Goal: Transaction & Acquisition: Register for event/course

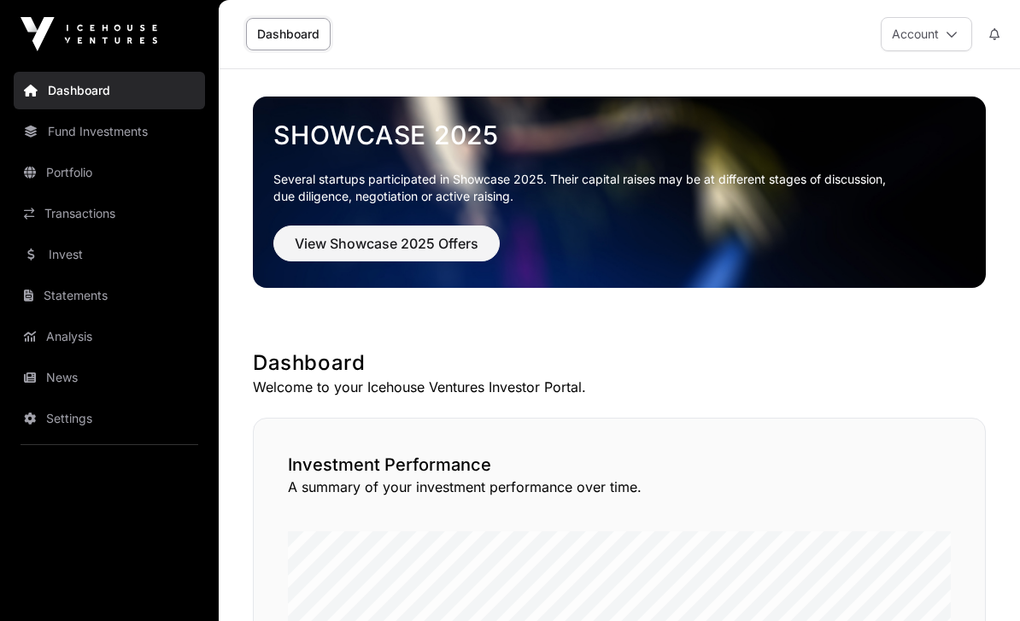
click at [44, 250] on link "Invest" at bounding box center [109, 255] width 191 height 38
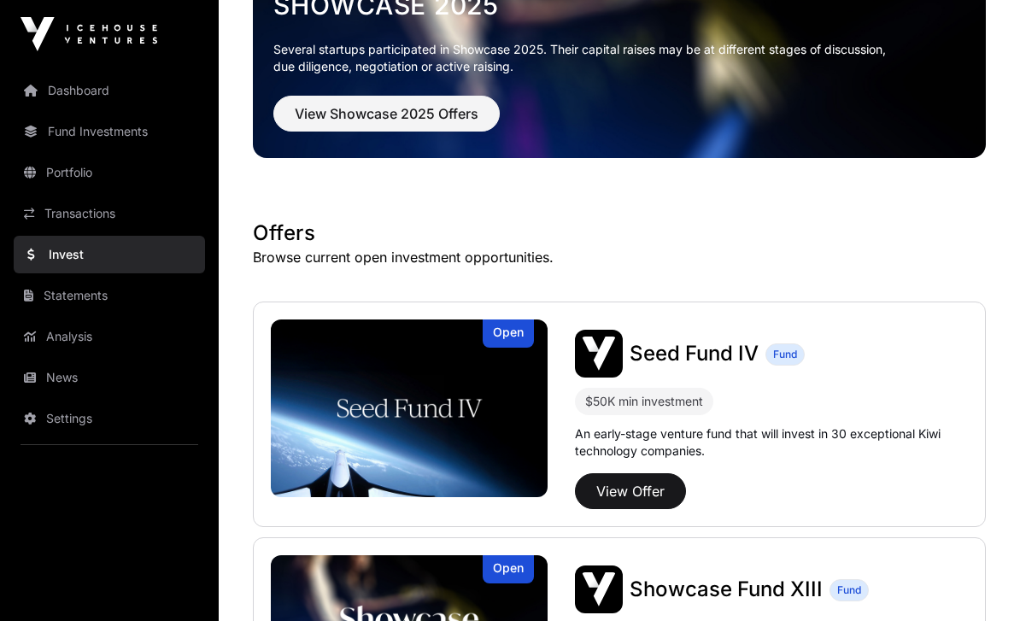
scroll to position [297, 0]
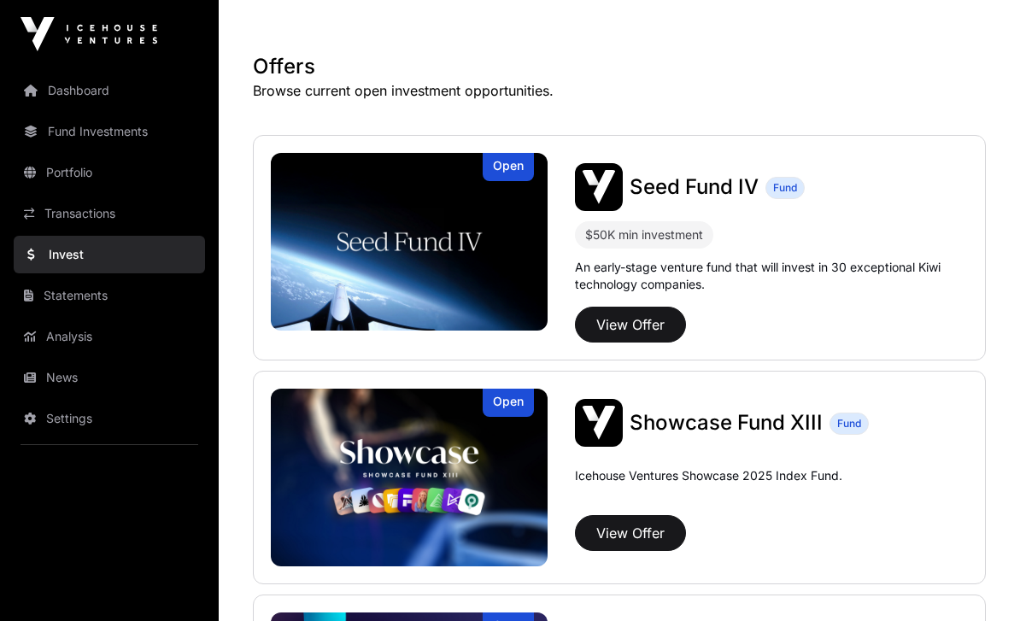
click at [614, 543] on button "View Offer" at bounding box center [630, 533] width 111 height 36
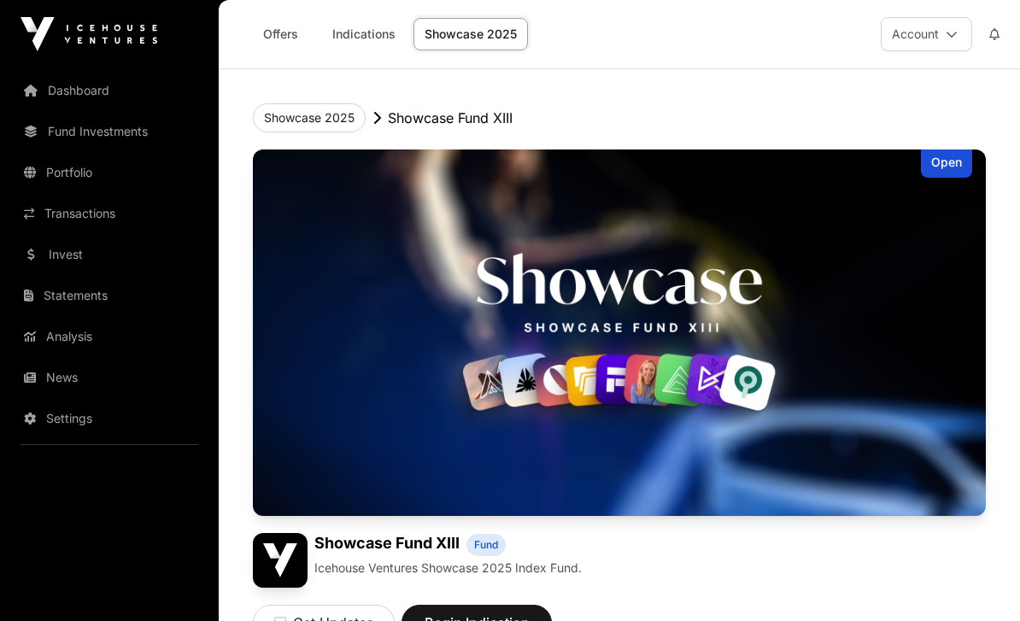
scroll to position [297, 0]
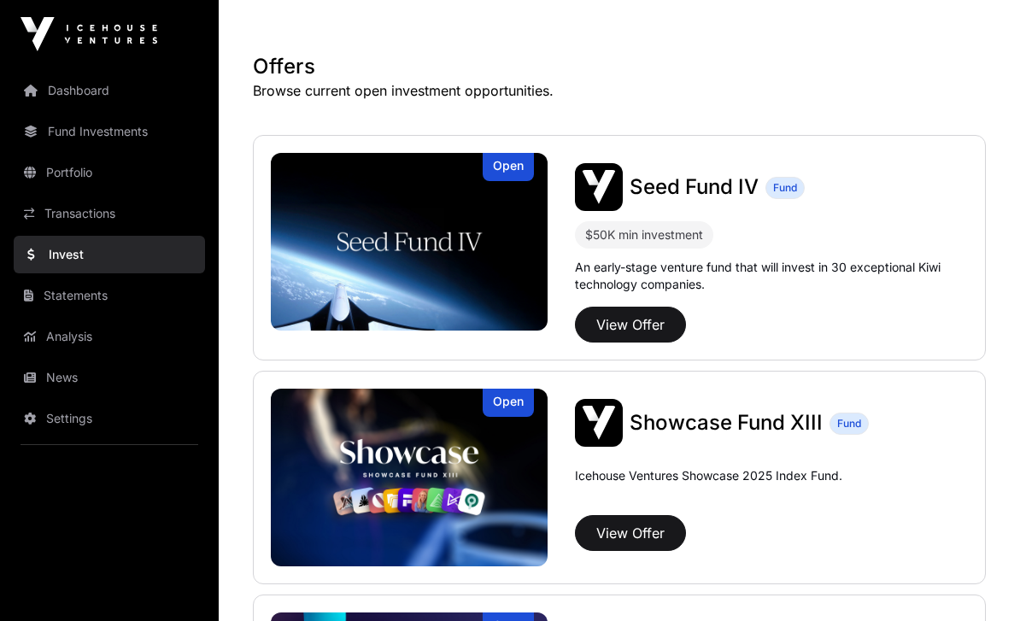
click at [602, 327] on button "View Offer" at bounding box center [630, 325] width 111 height 36
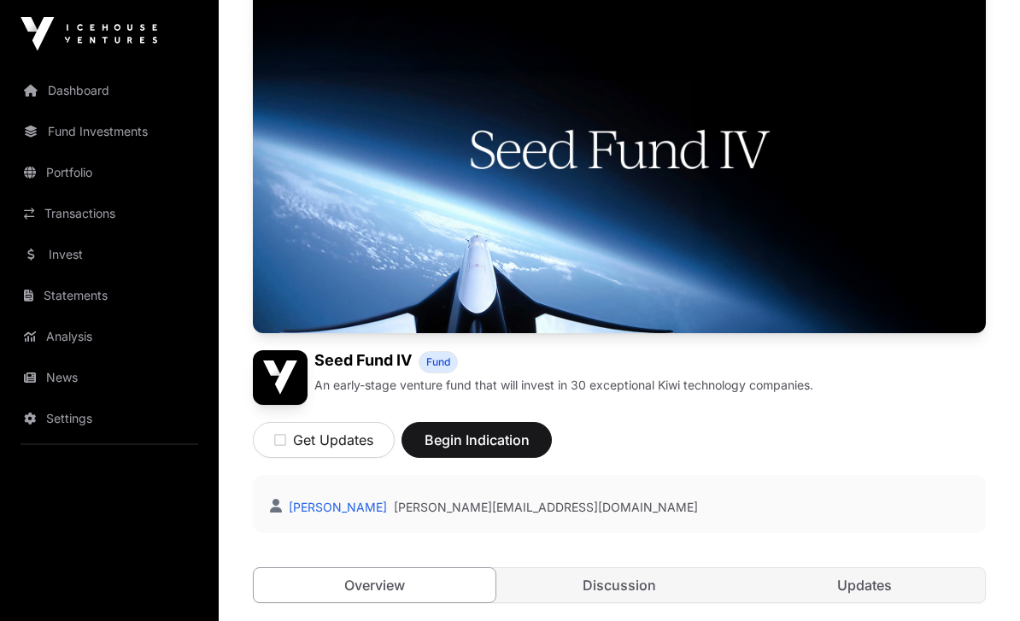
scroll to position [306, 0]
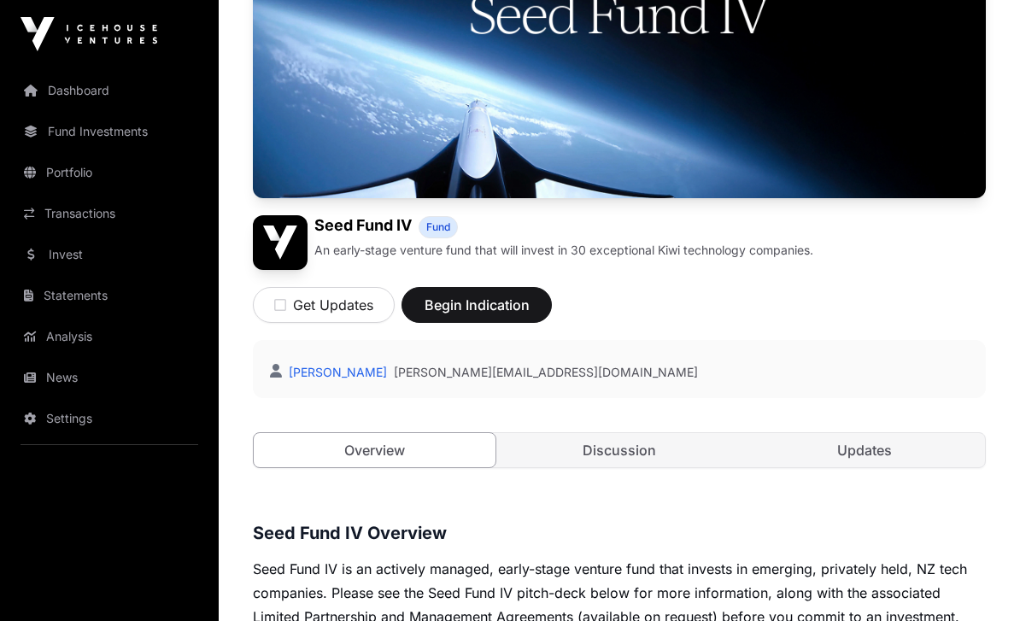
click at [427, 299] on span "Begin Indication" at bounding box center [477, 305] width 108 height 21
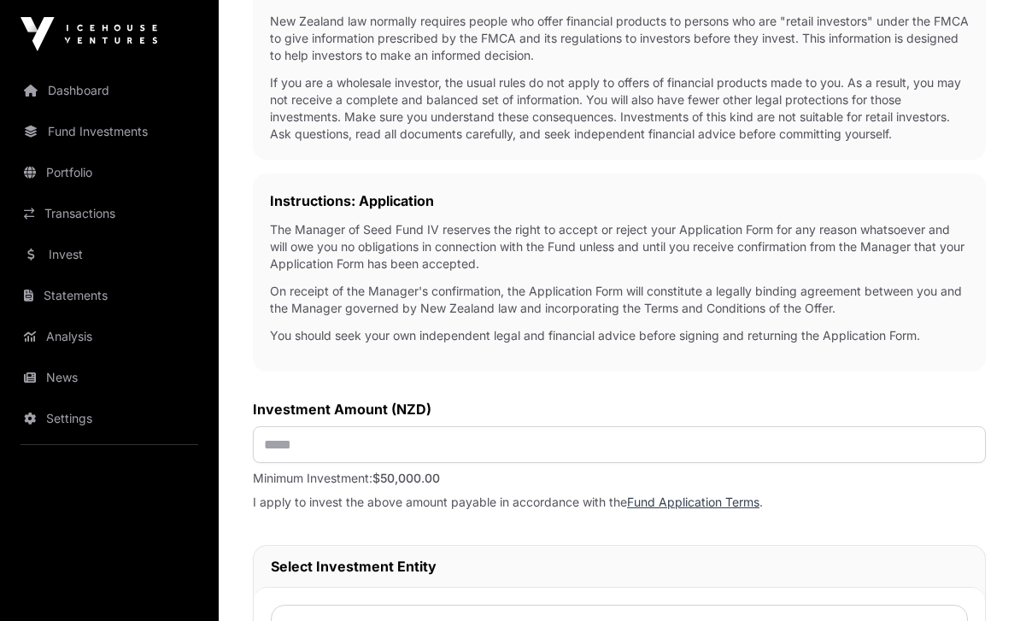
scroll to position [520, 0]
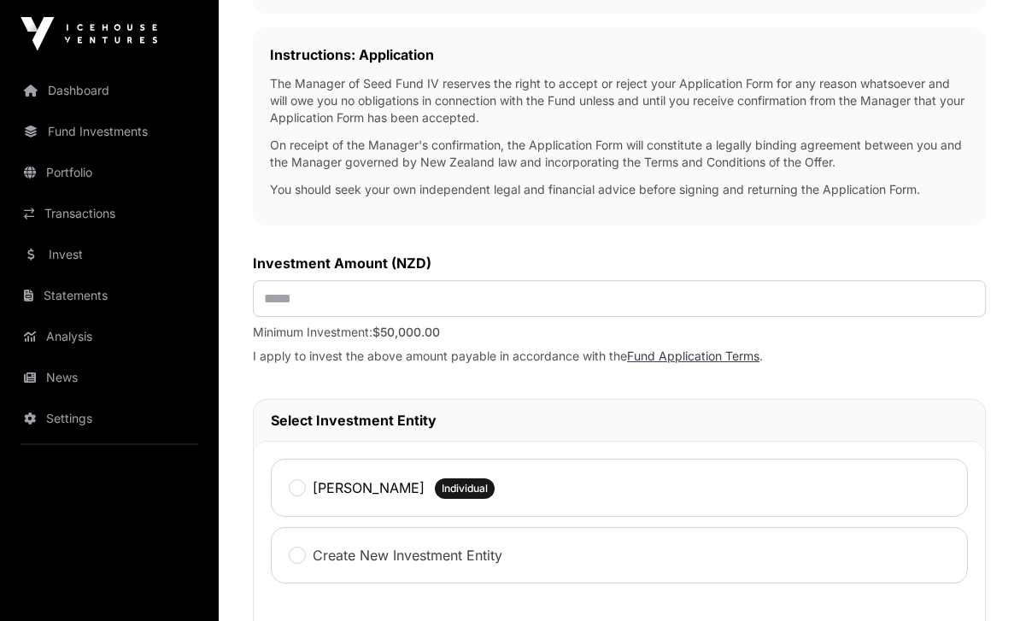
click at [284, 485] on div "[PERSON_NAME] Individual" at bounding box center [619, 489] width 697 height 58
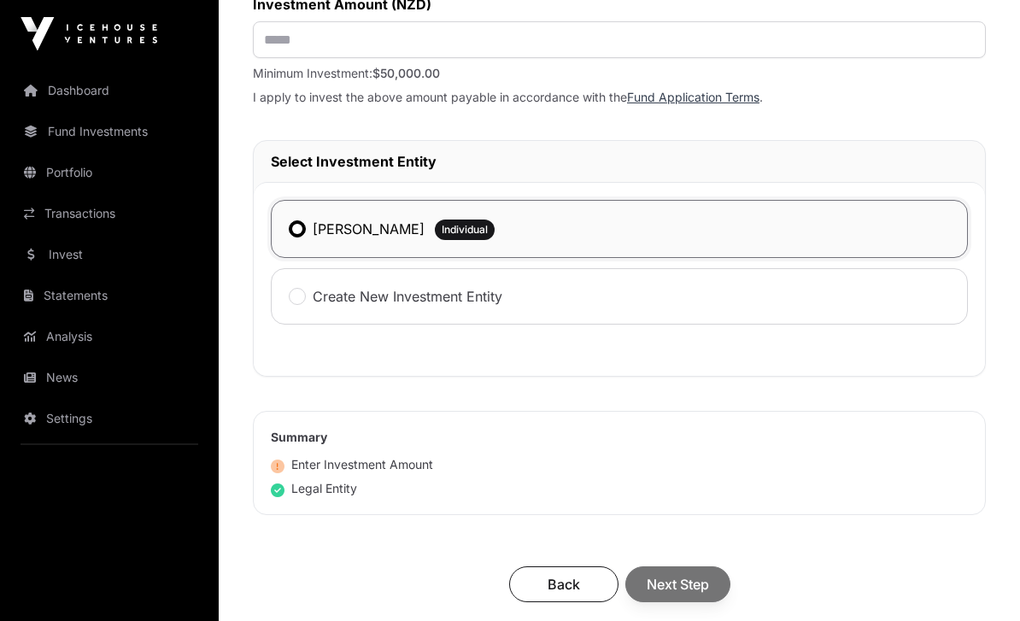
scroll to position [769, 0]
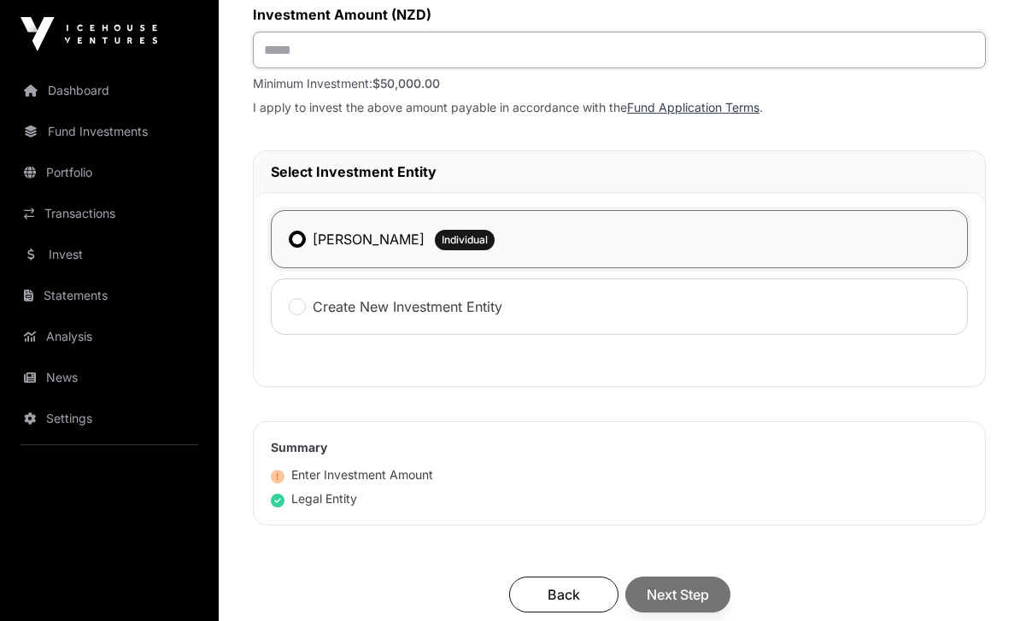
click at [290, 48] on input "text" at bounding box center [619, 50] width 733 height 37
type input "*******"
click at [678, 588] on span "Next Step" at bounding box center [678, 595] width 62 height 21
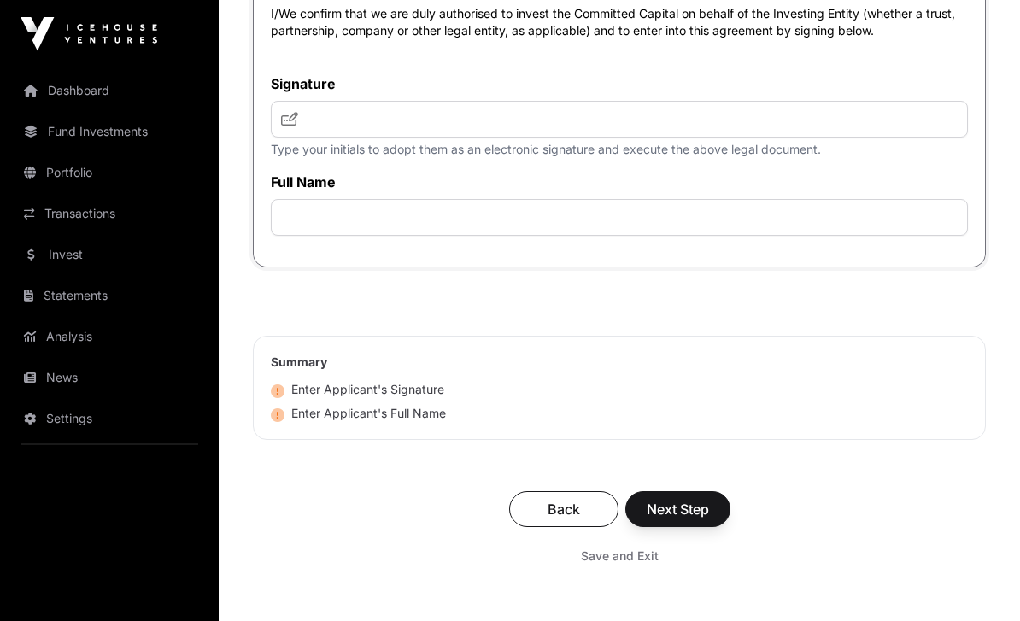
scroll to position [5021, 0]
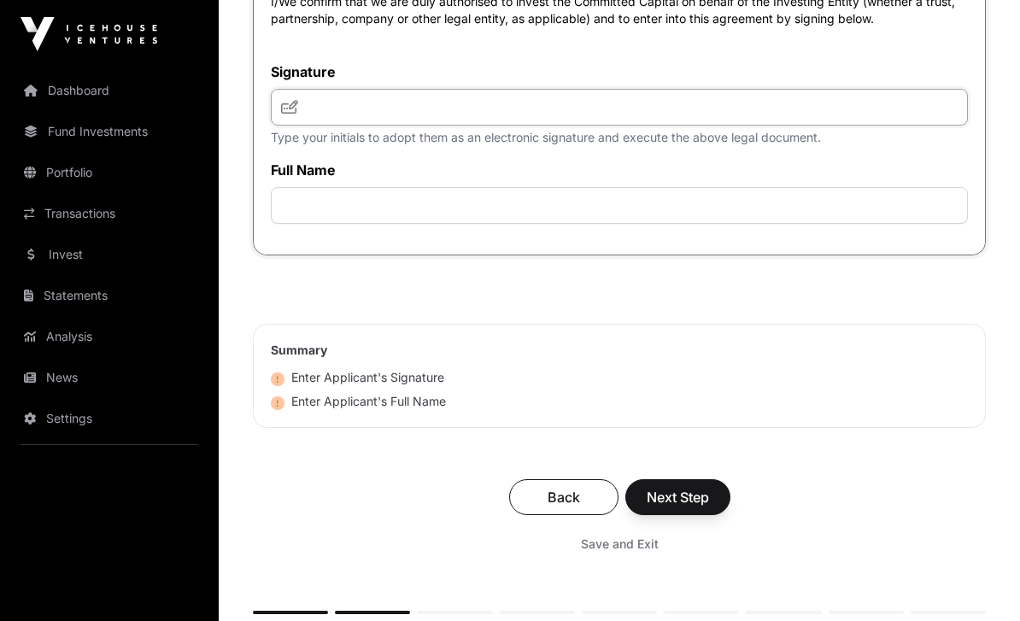
click at [310, 126] on input "text" at bounding box center [619, 107] width 697 height 37
type input "*"
type input "********"
click at [334, 224] on input "text" at bounding box center [619, 205] width 697 height 37
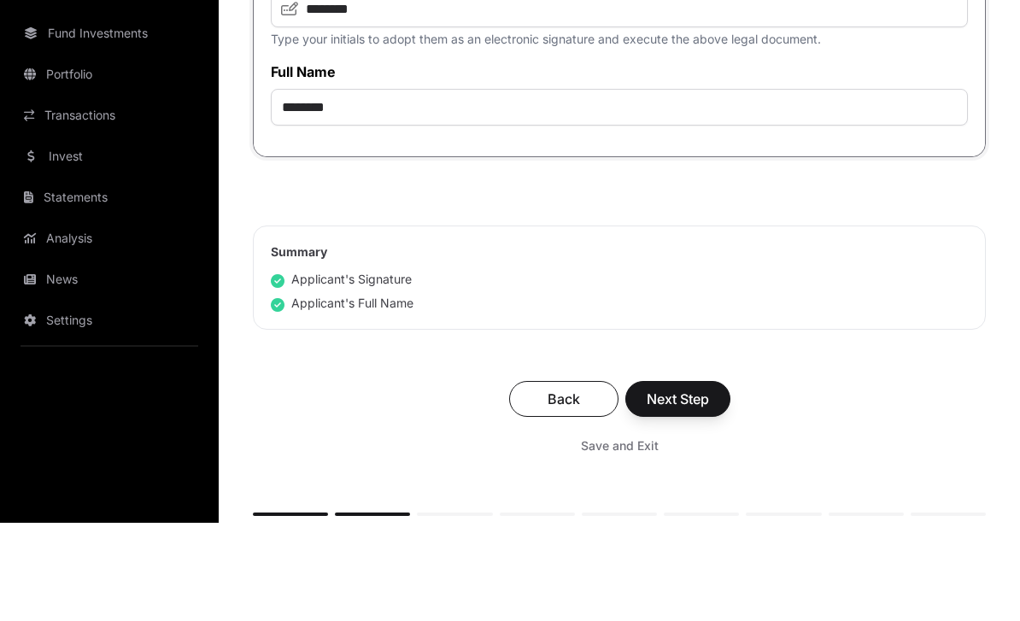
scroll to position [4963, 0]
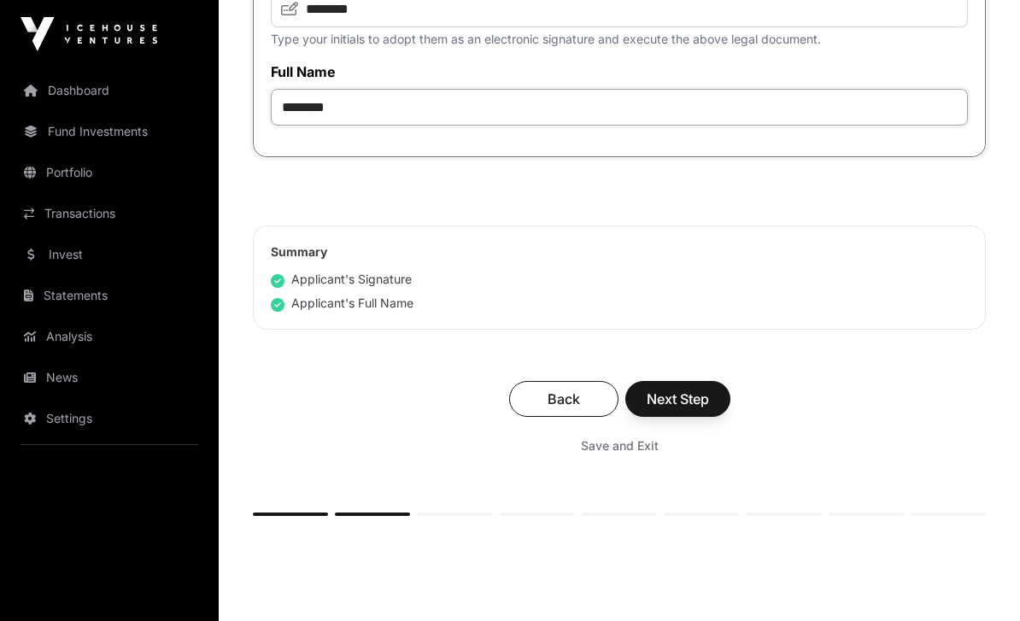
type input "********"
click at [650, 409] on span "Next Step" at bounding box center [678, 399] width 62 height 21
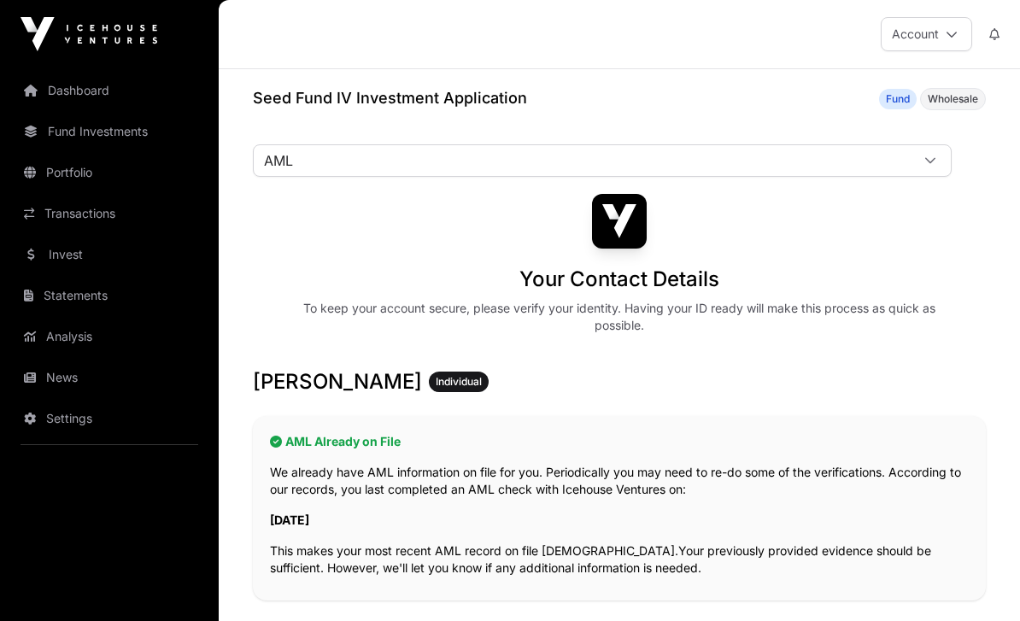
click at [279, 168] on span "AML" at bounding box center [582, 160] width 656 height 31
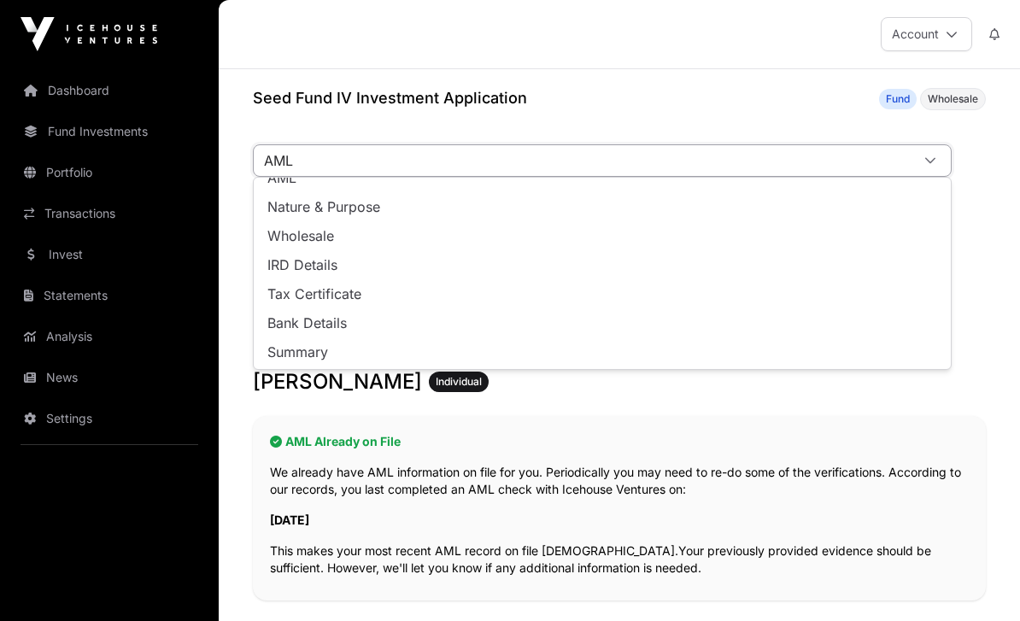
scroll to position [75, 0]
click at [254, 438] on div "AML Already on File We already have AML information on file for you. Periodical…" at bounding box center [619, 508] width 733 height 185
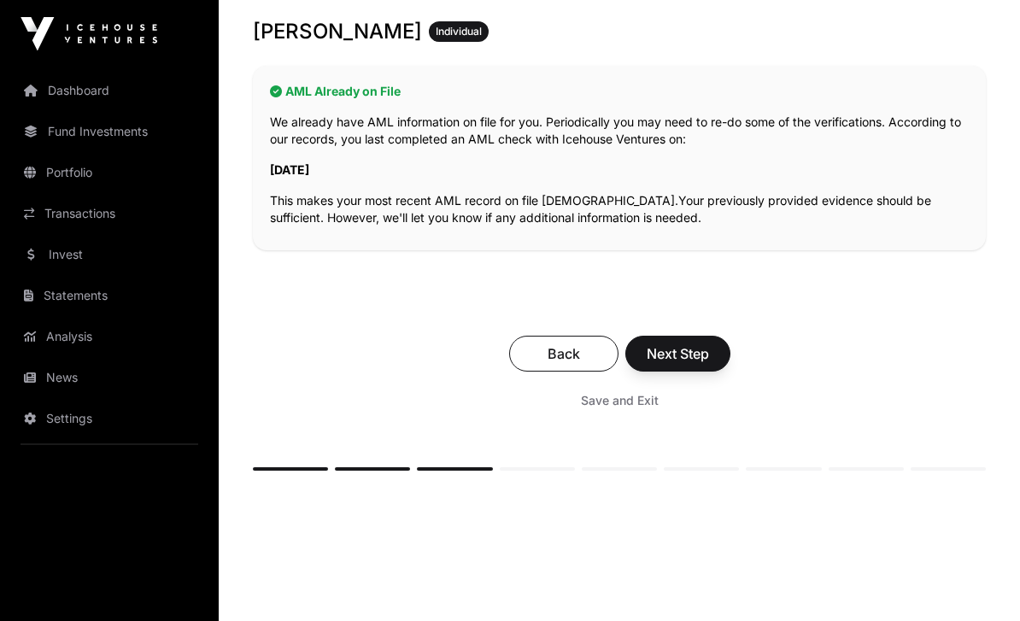
scroll to position [357, 0]
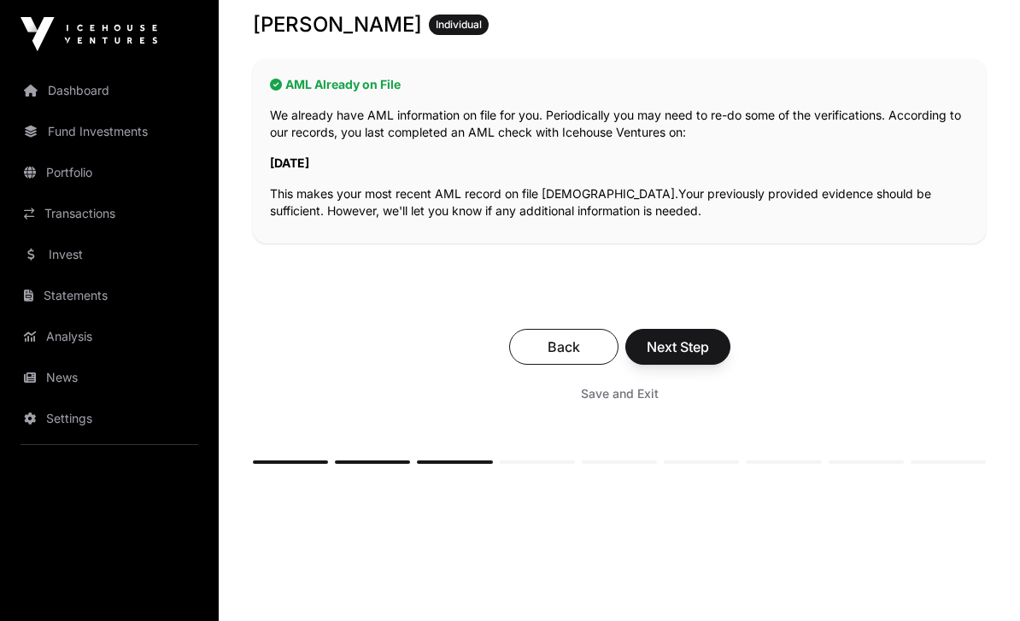
click at [641, 350] on button "Next Step" at bounding box center [678, 347] width 105 height 36
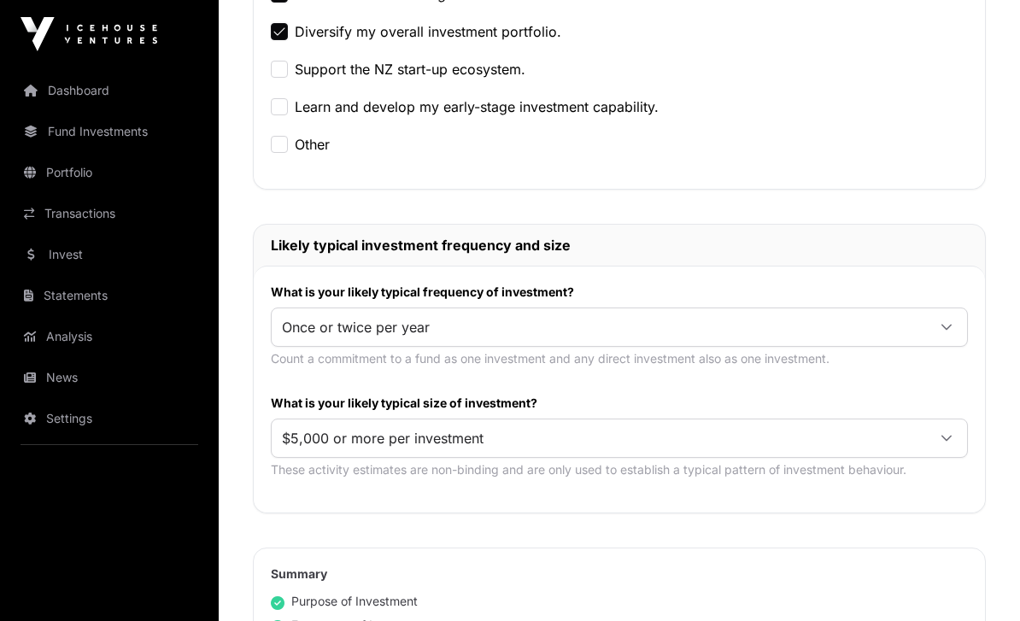
scroll to position [779, 0]
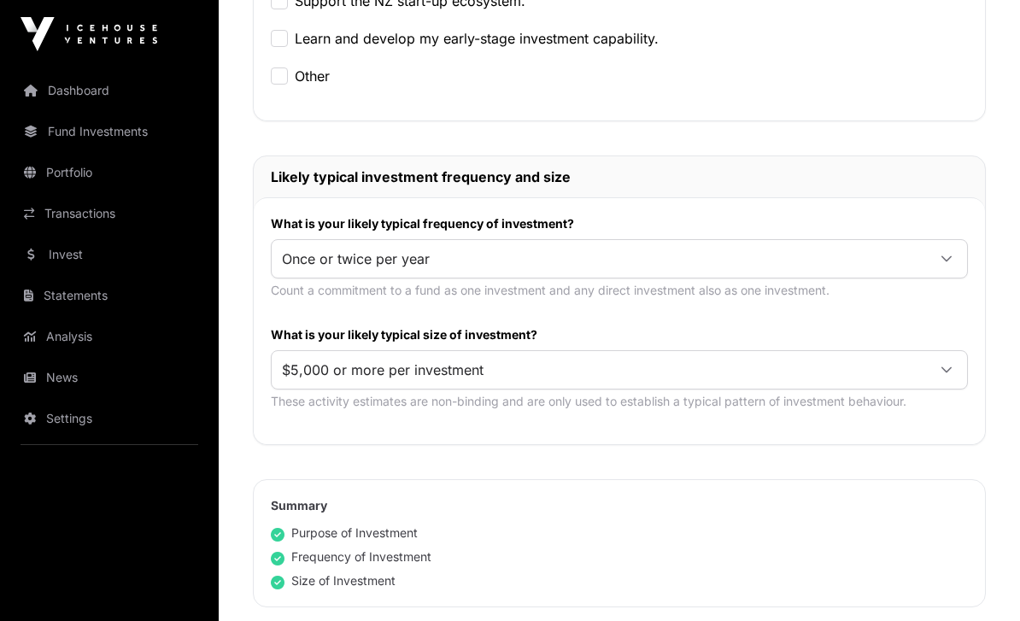
click at [306, 361] on span "$5,000 or more per investment" at bounding box center [599, 370] width 655 height 31
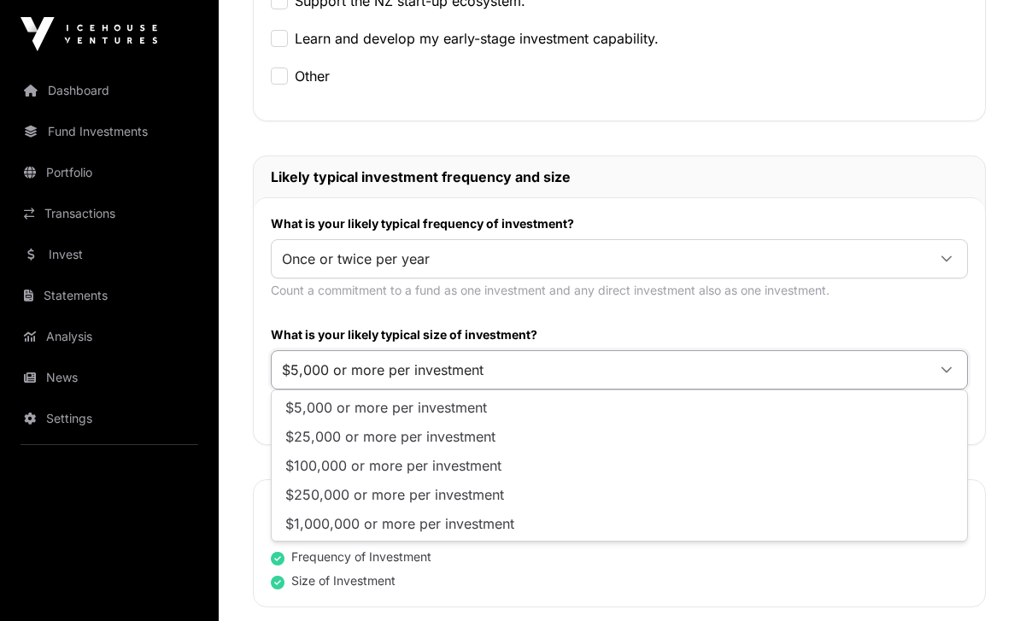
click at [299, 370] on span "$5,000 or more per investment" at bounding box center [599, 370] width 655 height 31
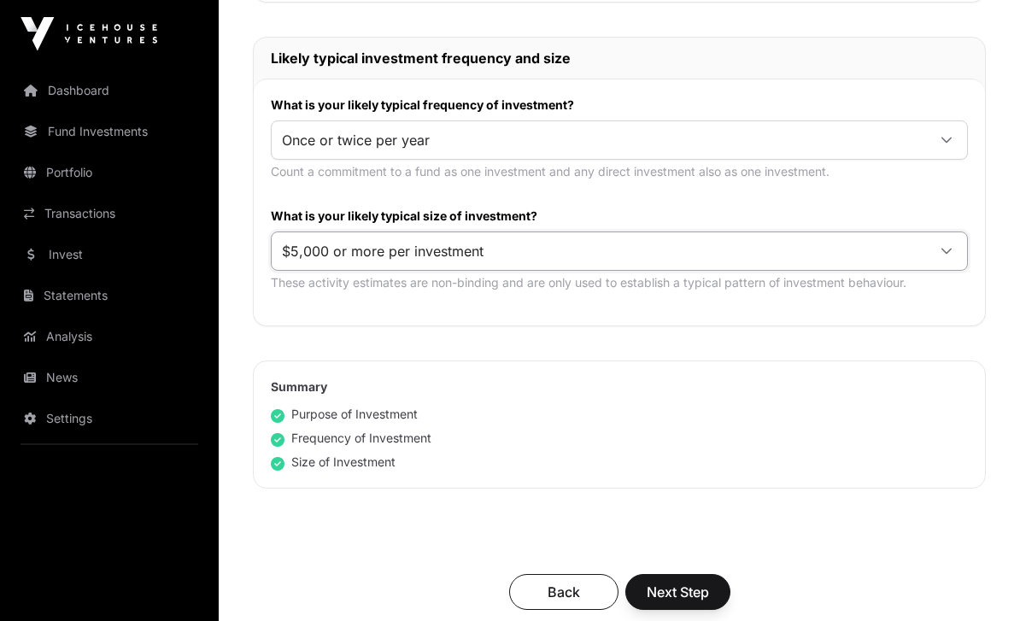
click at [660, 603] on button "Next Step" at bounding box center [678, 593] width 105 height 36
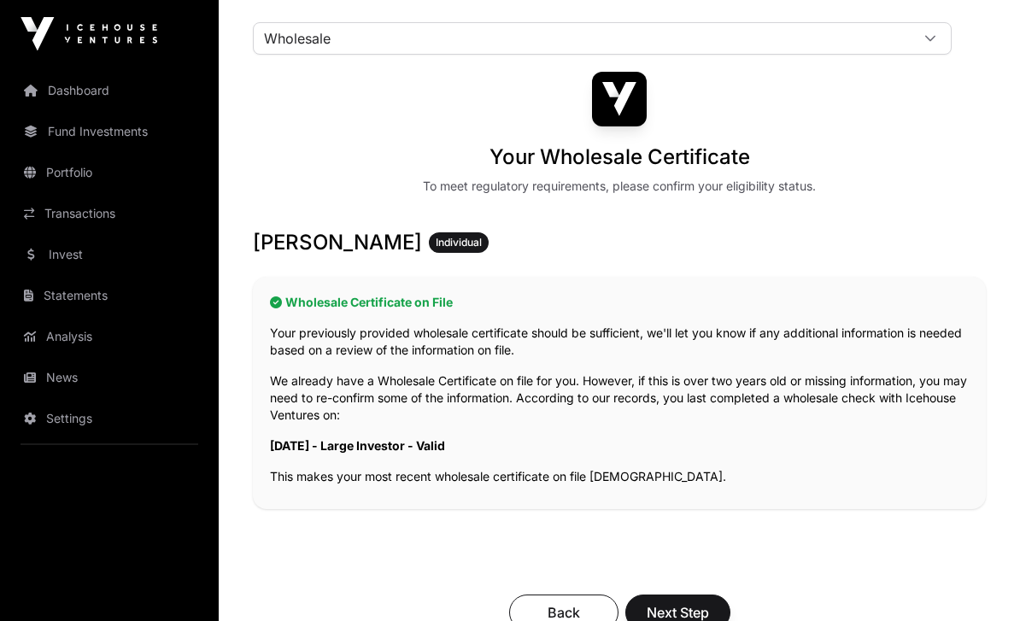
scroll to position [144, 0]
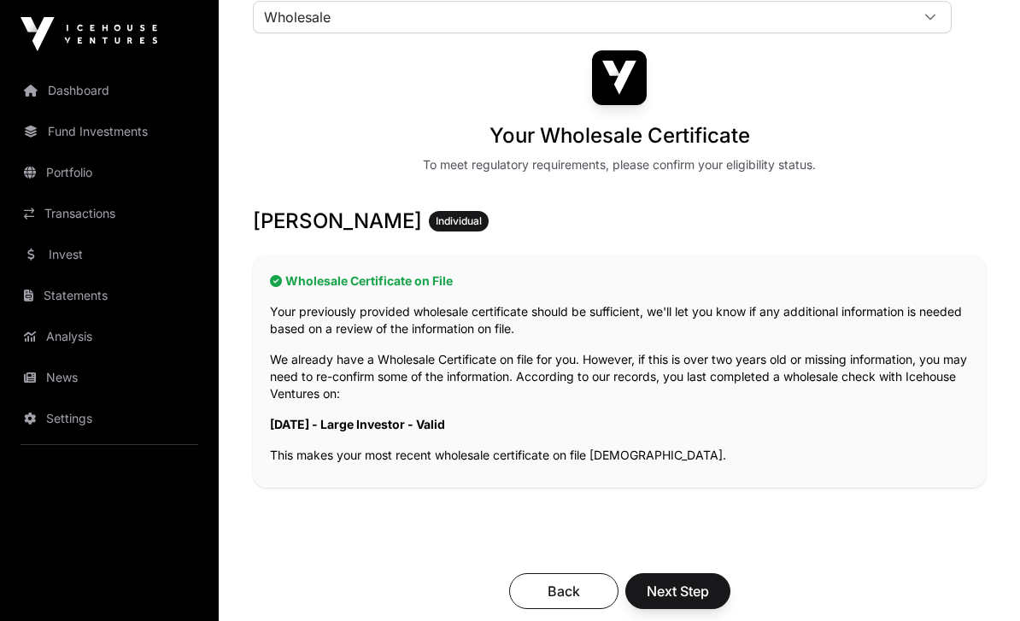
click at [656, 586] on span "Next Step" at bounding box center [678, 591] width 62 height 21
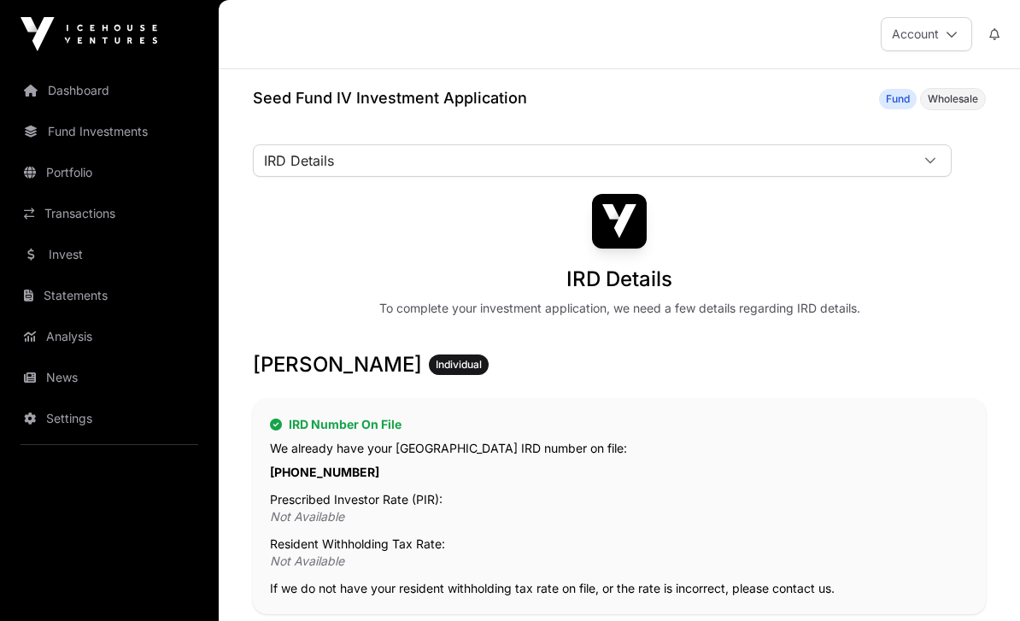
click at [272, 165] on span "IRD Details" at bounding box center [582, 160] width 656 height 31
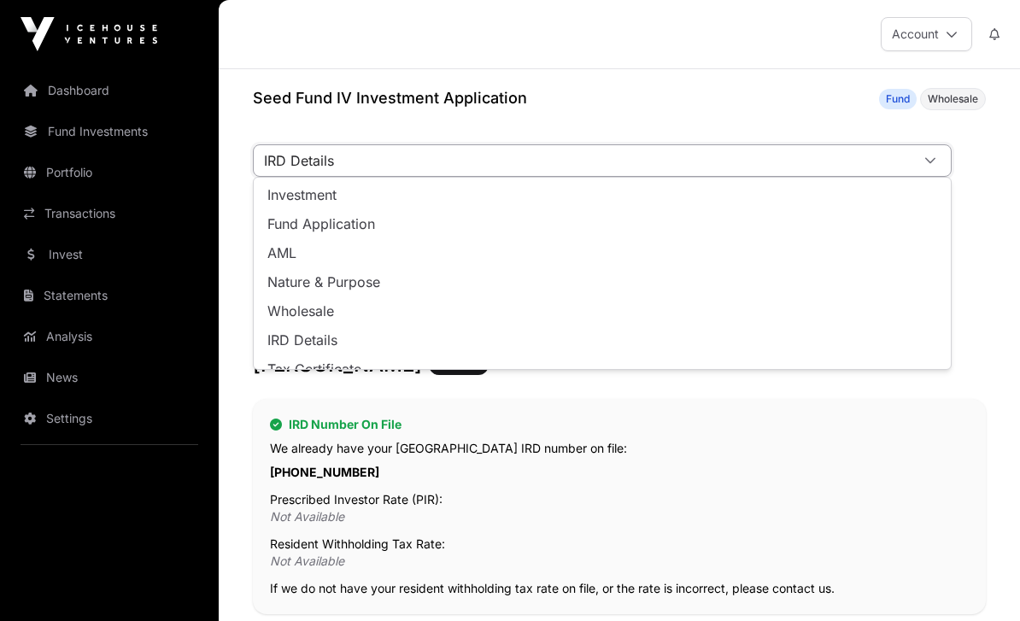
click at [273, 162] on span "IRD Details" at bounding box center [582, 160] width 656 height 31
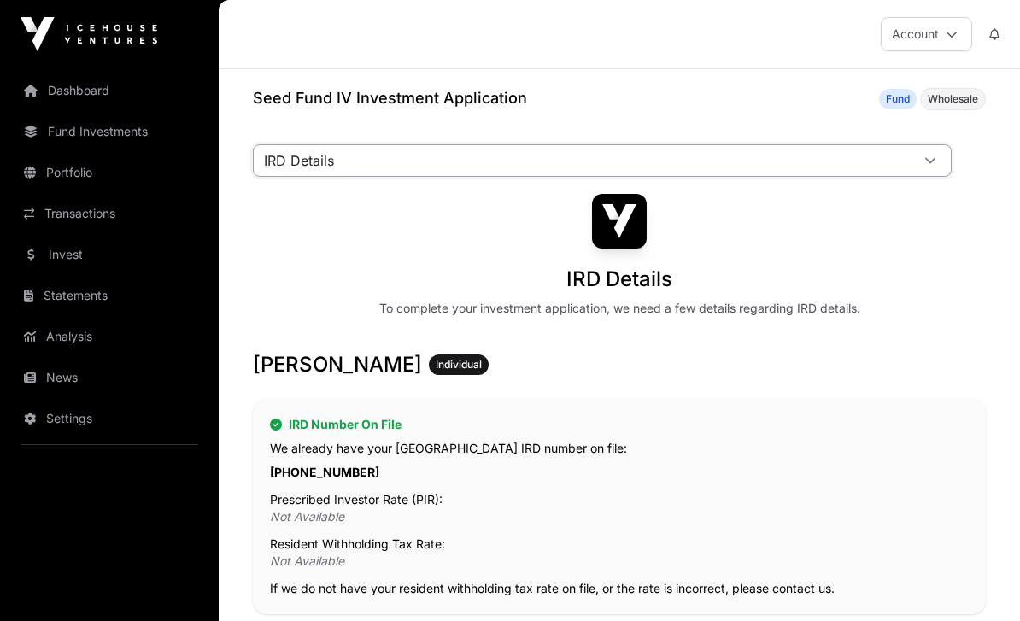
click at [271, 163] on span "IRD Details" at bounding box center [582, 160] width 656 height 31
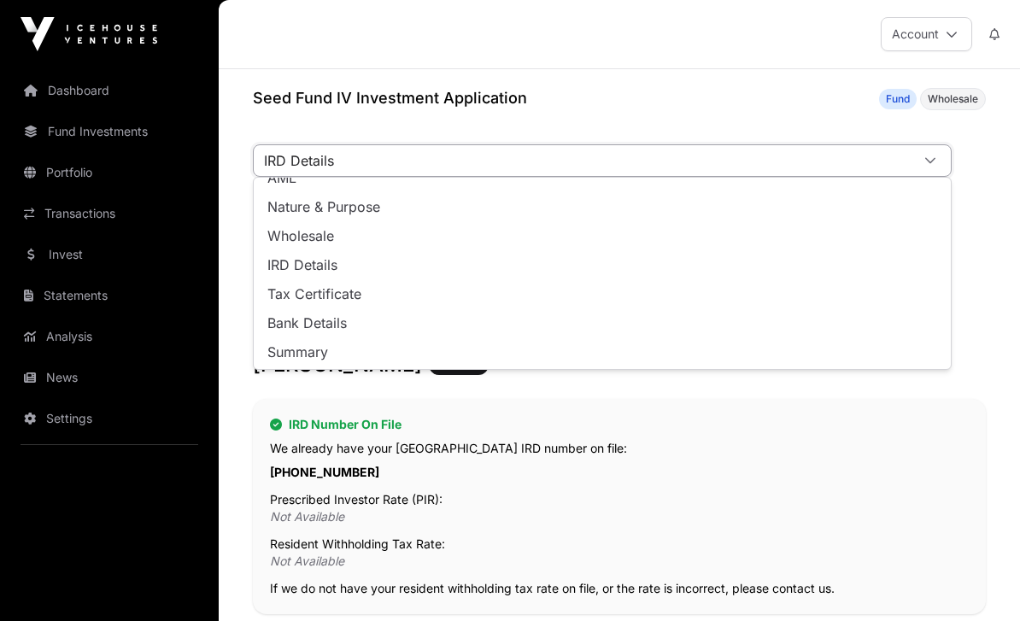
scroll to position [75, 0]
click at [281, 163] on span "IRD Details" at bounding box center [582, 160] width 656 height 31
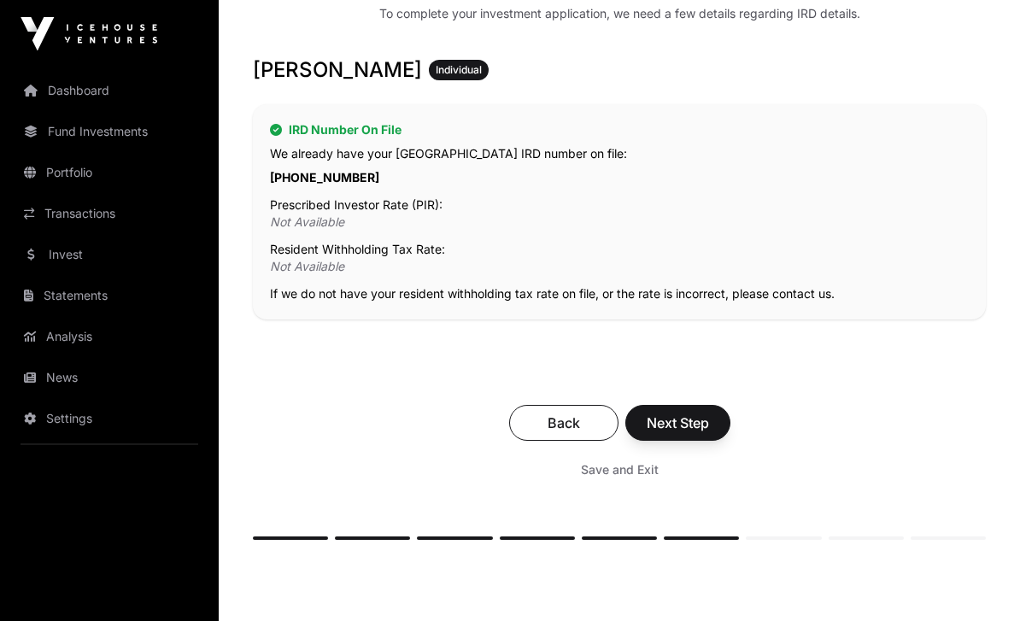
click at [647, 427] on span "Next Step" at bounding box center [678, 424] width 62 height 21
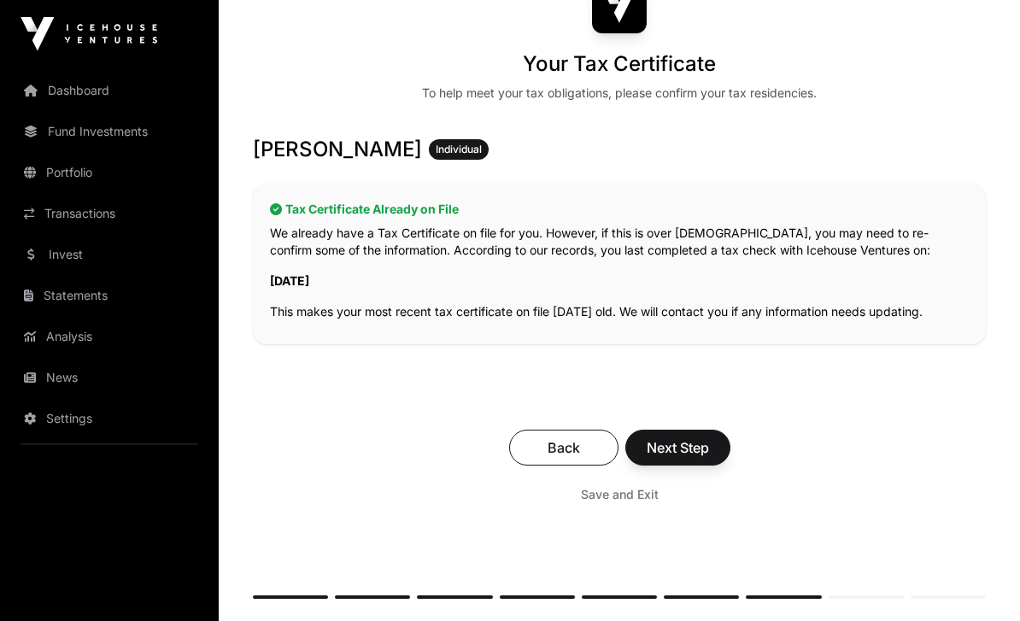
click at [639, 447] on button "Next Step" at bounding box center [678, 449] width 105 height 36
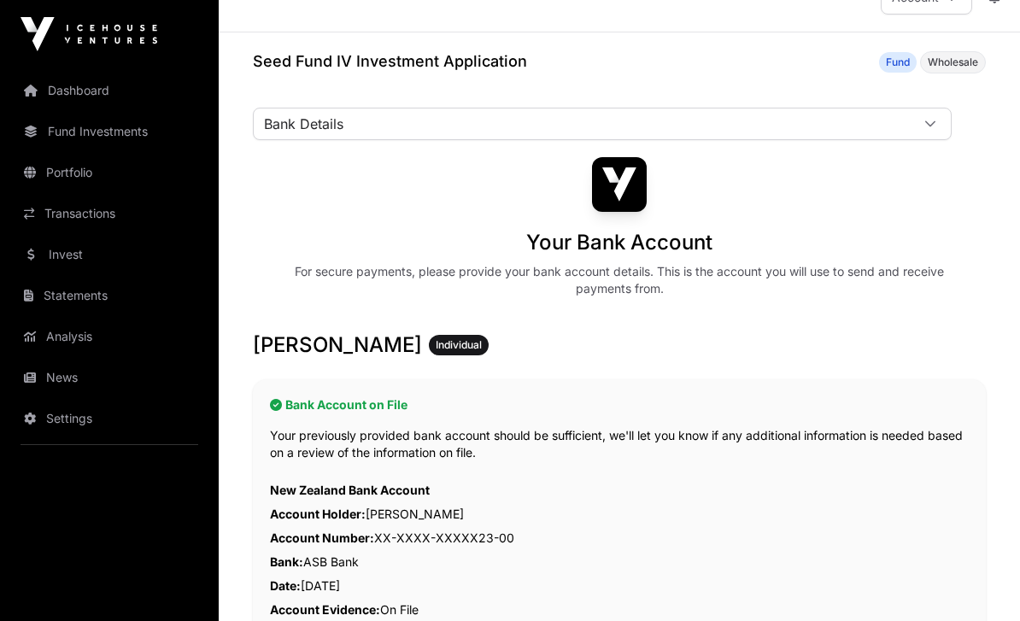
scroll to position [151, 0]
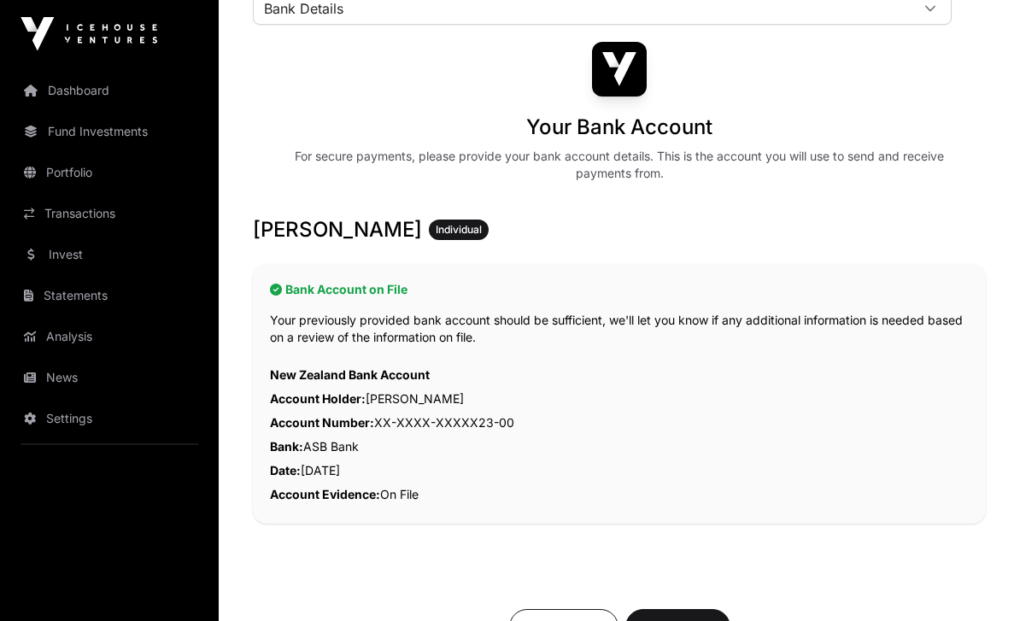
click at [656, 620] on span "Next Step" at bounding box center [678, 628] width 62 height 21
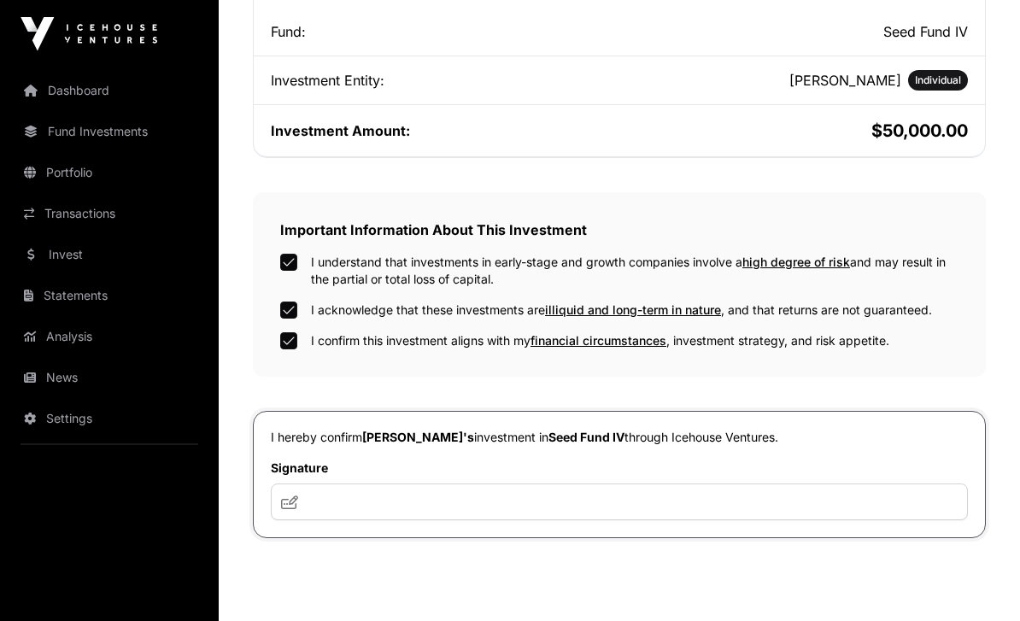
scroll to position [612, 0]
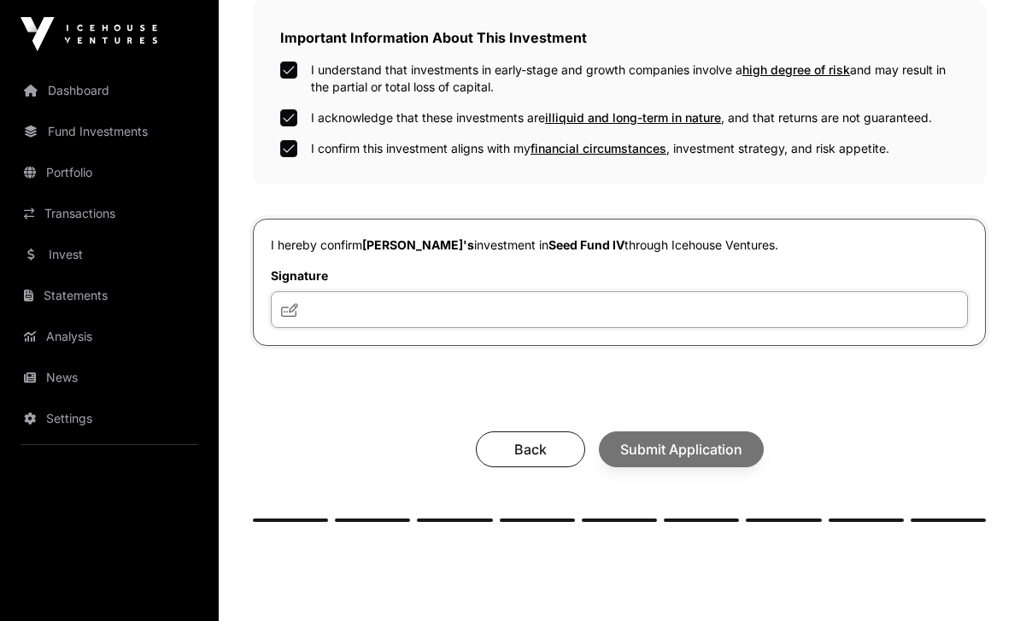
click at [322, 314] on input "text" at bounding box center [619, 309] width 697 height 37
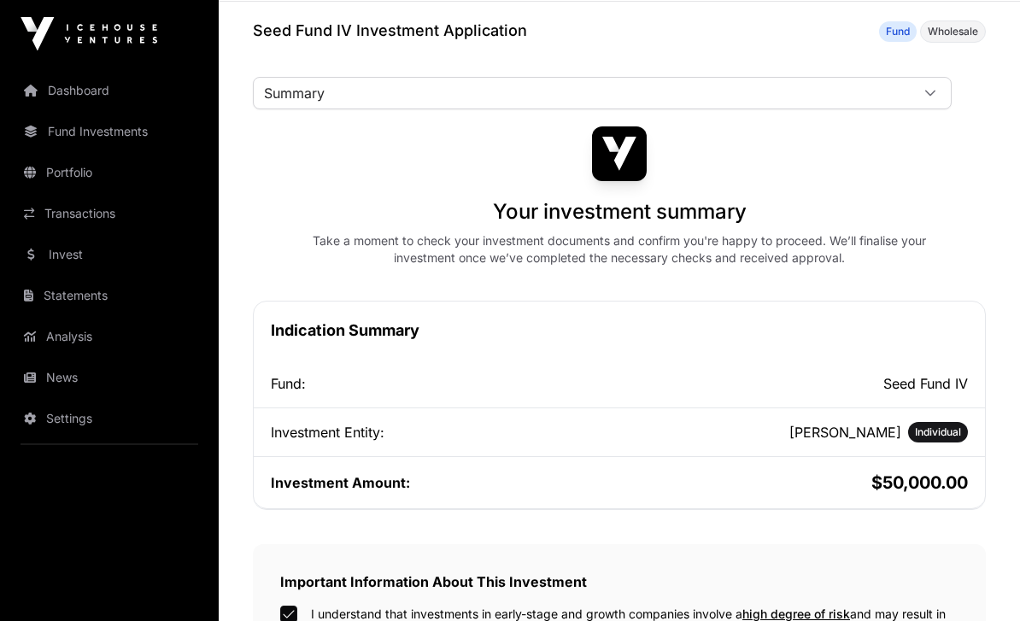
scroll to position [51, 0]
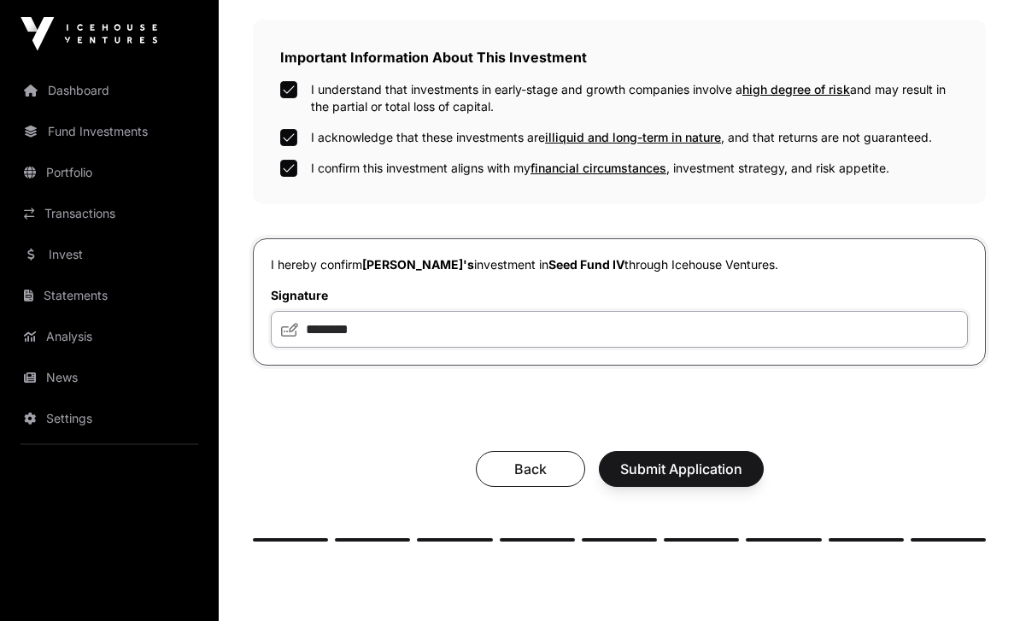
type input "********"
click at [629, 478] on span "Submit Application" at bounding box center [681, 470] width 122 height 21
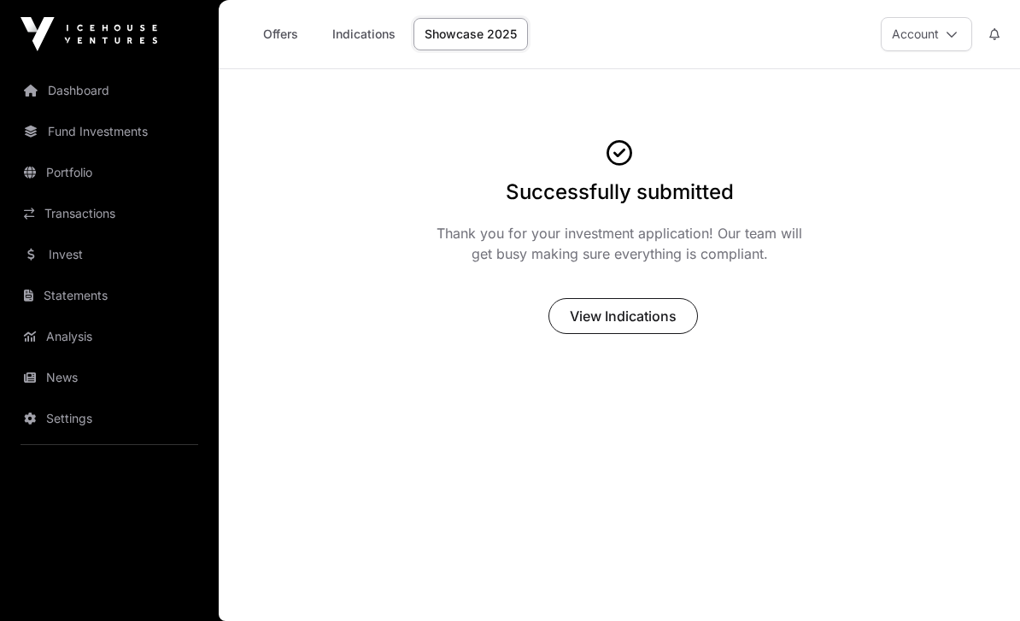
click at [59, 101] on link "Dashboard" at bounding box center [109, 91] width 191 height 38
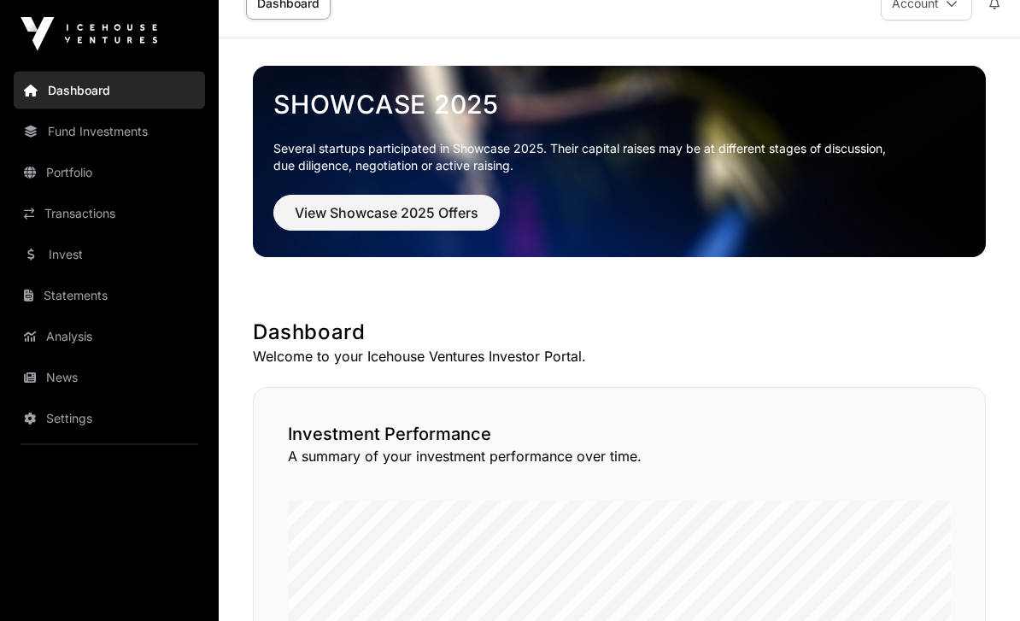
scroll to position [191, 0]
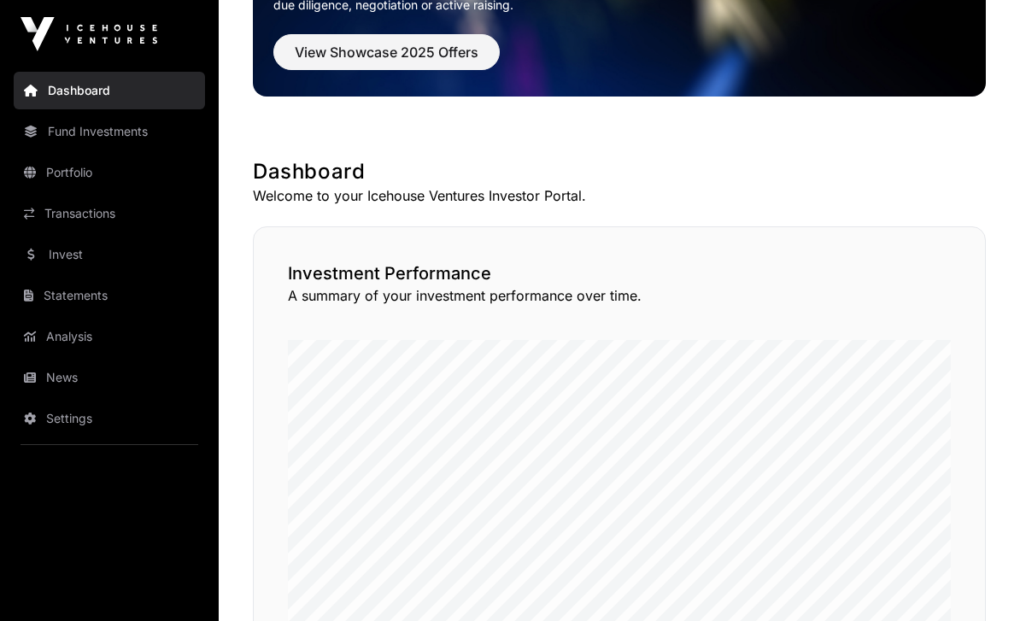
click at [38, 169] on link "Portfolio" at bounding box center [109, 173] width 191 height 38
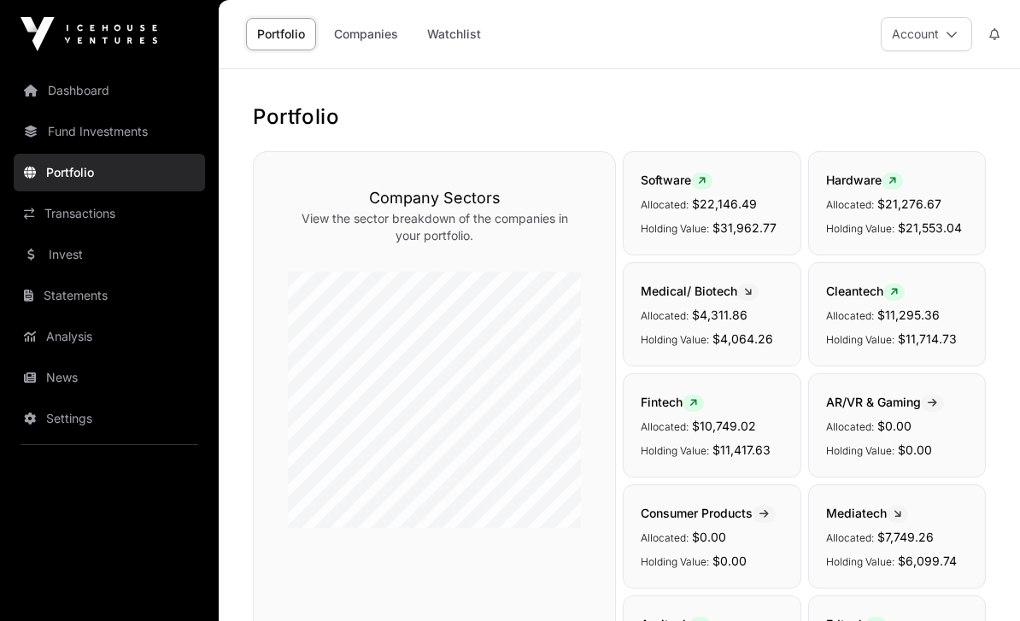
click at [68, 88] on link "Dashboard" at bounding box center [109, 91] width 191 height 38
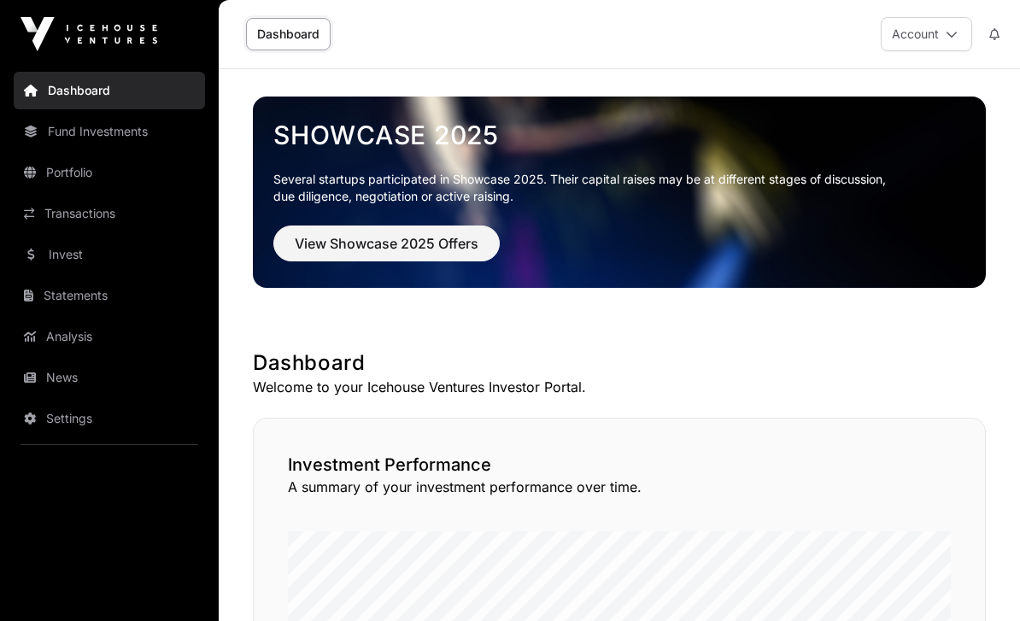
click at [41, 214] on link "Transactions" at bounding box center [109, 214] width 191 height 38
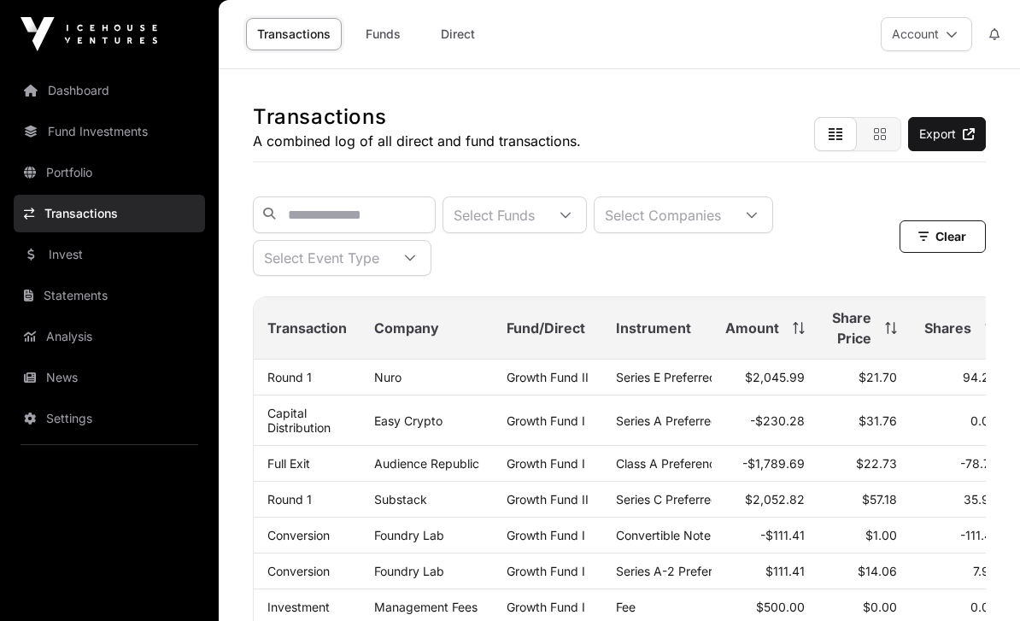
click at [56, 97] on link "Dashboard" at bounding box center [109, 91] width 191 height 38
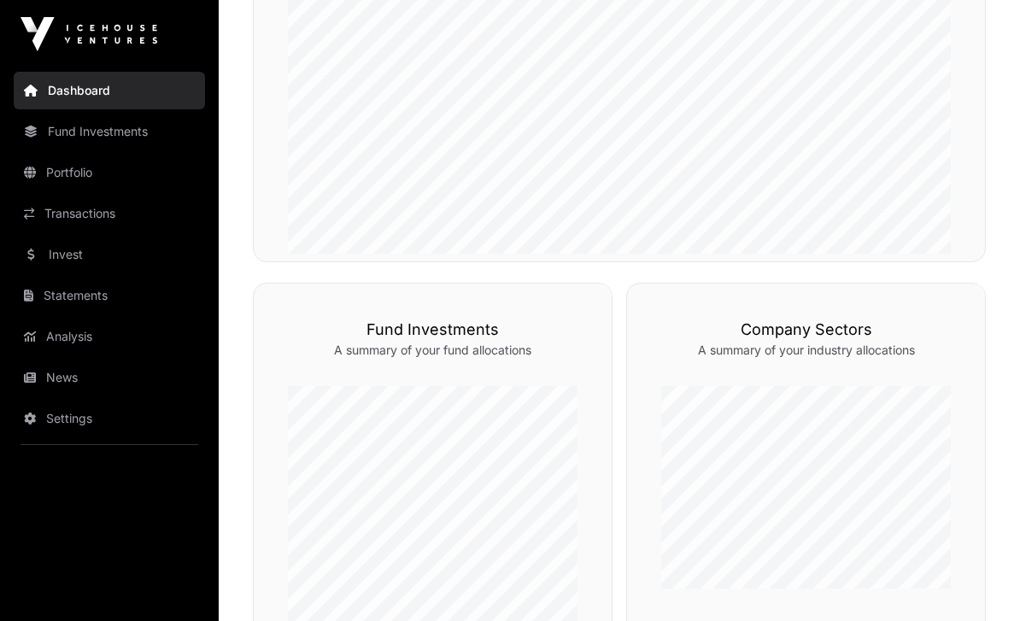
scroll to position [851, 0]
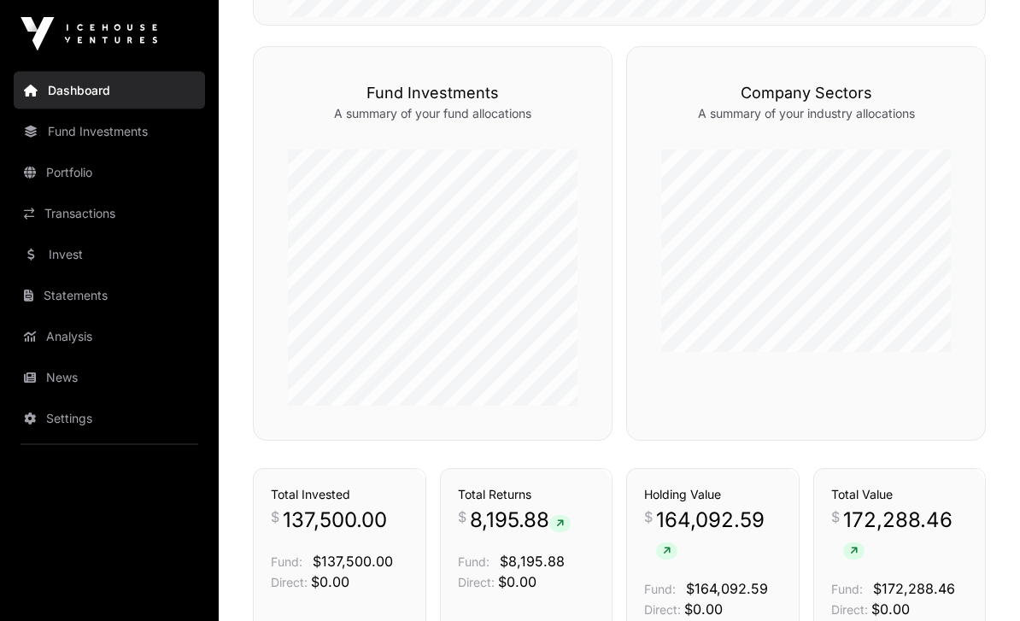
click at [42, 137] on link "Fund Investments" at bounding box center [109, 132] width 191 height 38
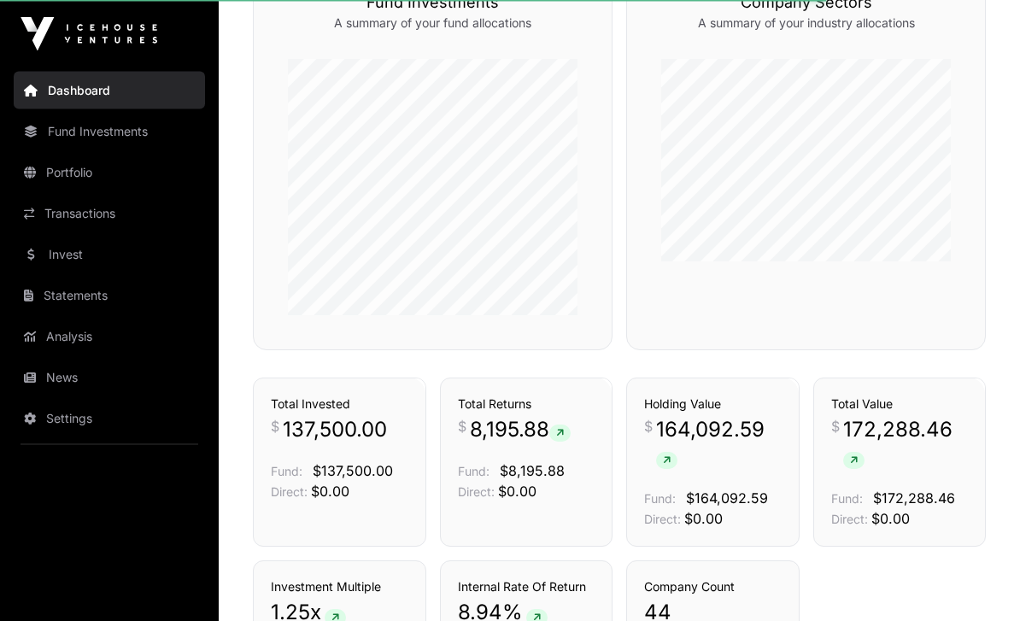
scroll to position [1149, 0]
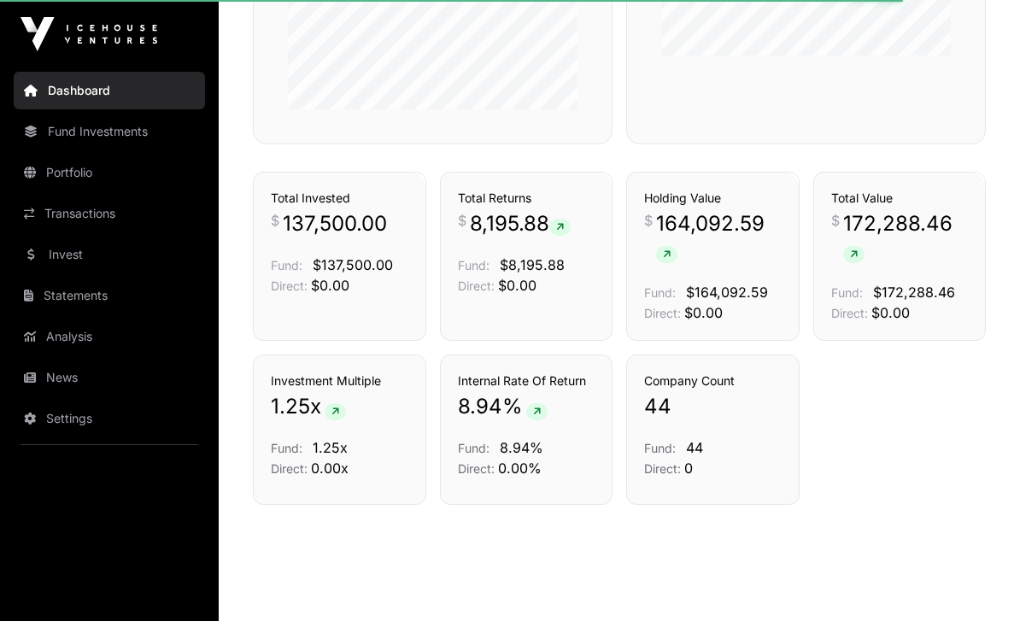
click at [46, 136] on link "Fund Investments" at bounding box center [109, 132] width 191 height 38
click at [53, 167] on link "Portfolio" at bounding box center [109, 173] width 191 height 38
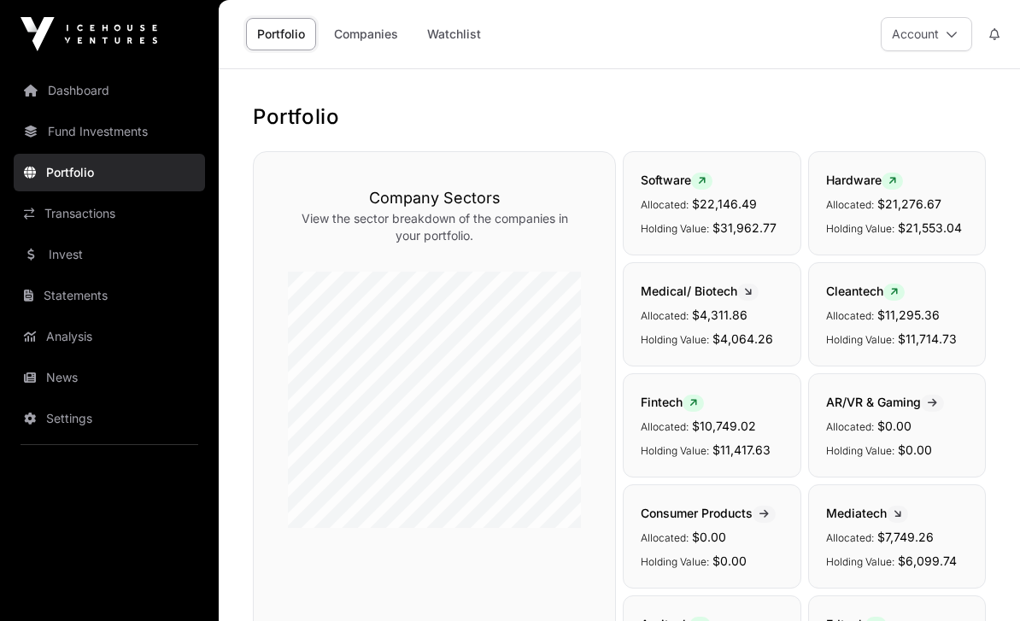
click at [46, 254] on link "Invest" at bounding box center [109, 255] width 191 height 38
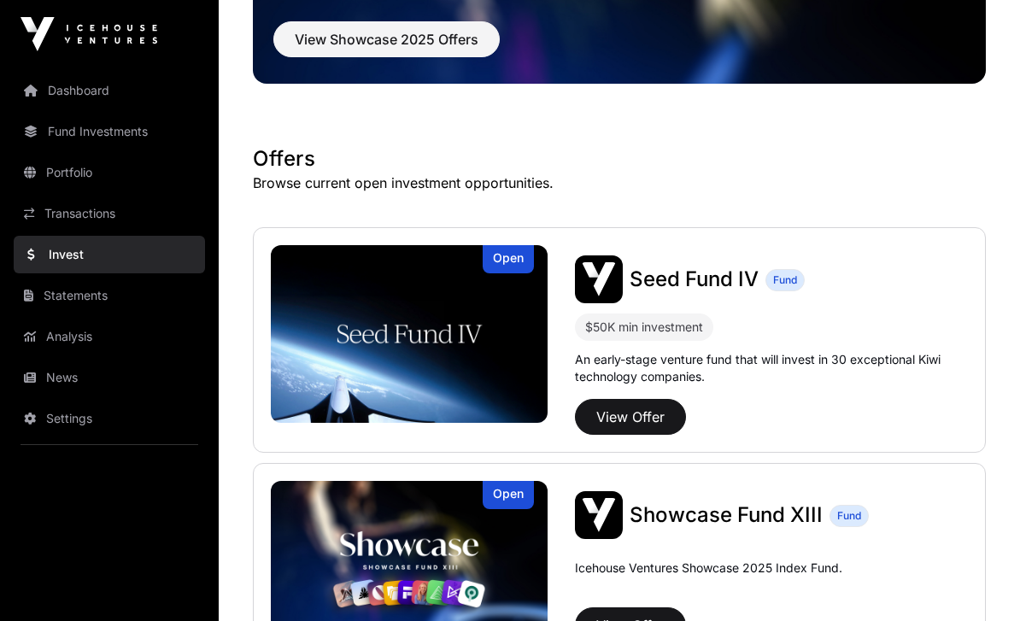
scroll to position [203, 0]
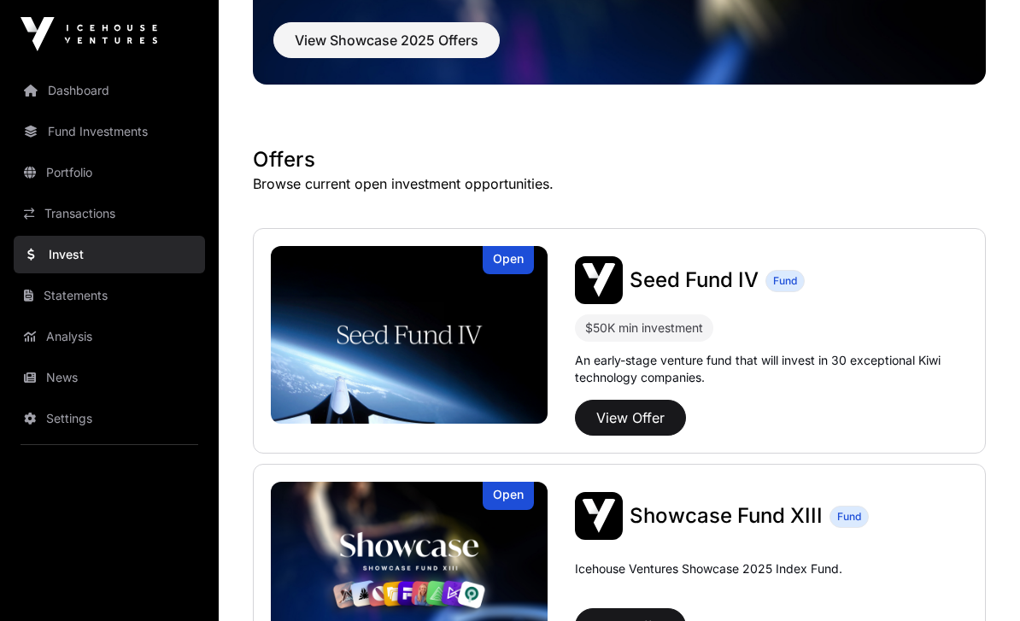
click at [45, 303] on link "Statements" at bounding box center [109, 296] width 191 height 38
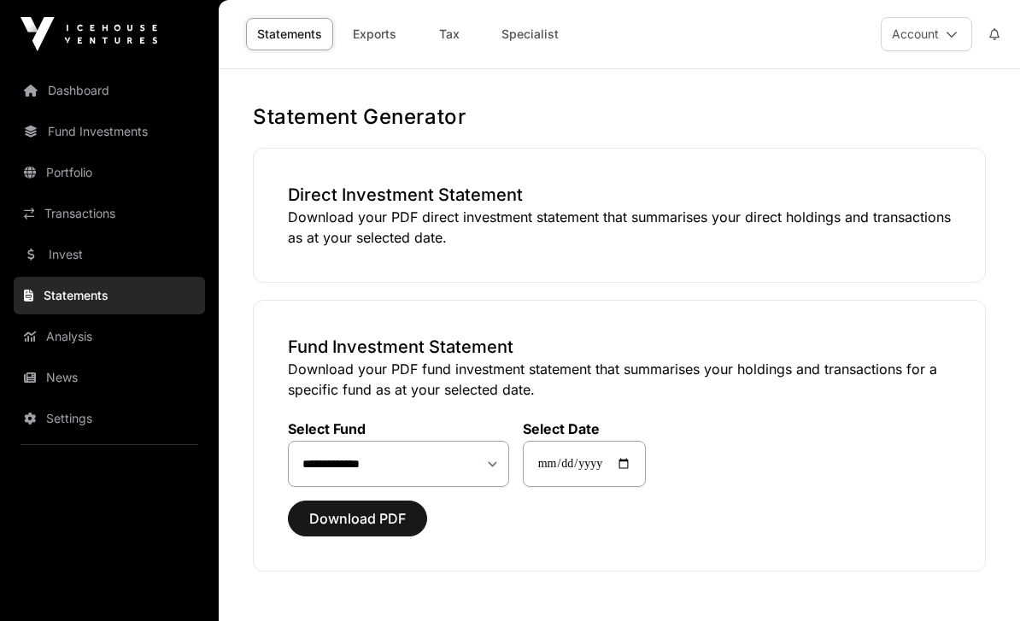
click at [38, 143] on link "Fund Investments" at bounding box center [109, 132] width 191 height 38
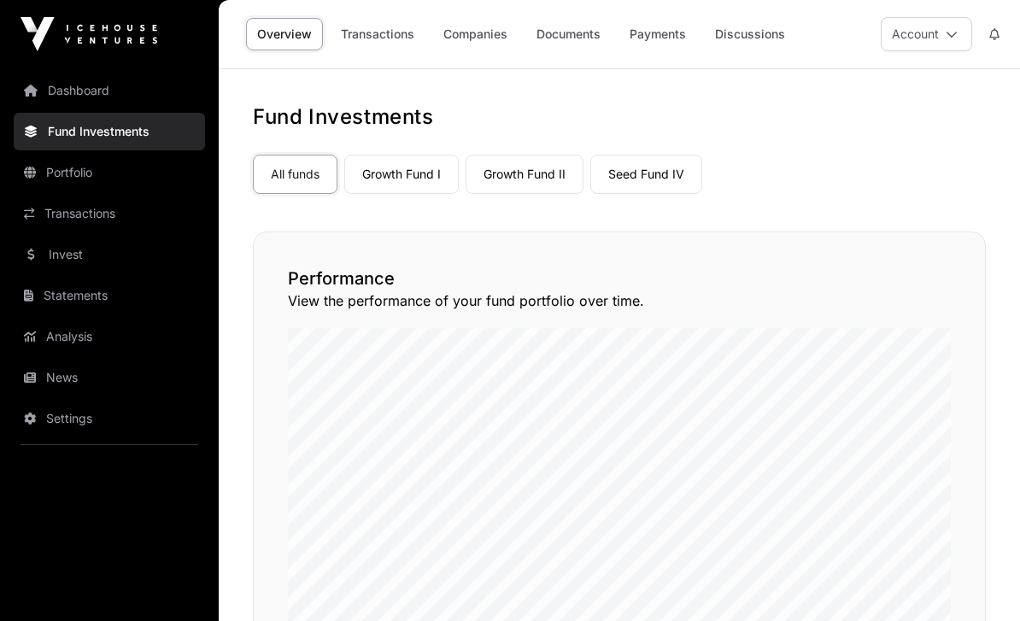
click at [611, 172] on link "Seed Fund IV" at bounding box center [647, 174] width 112 height 39
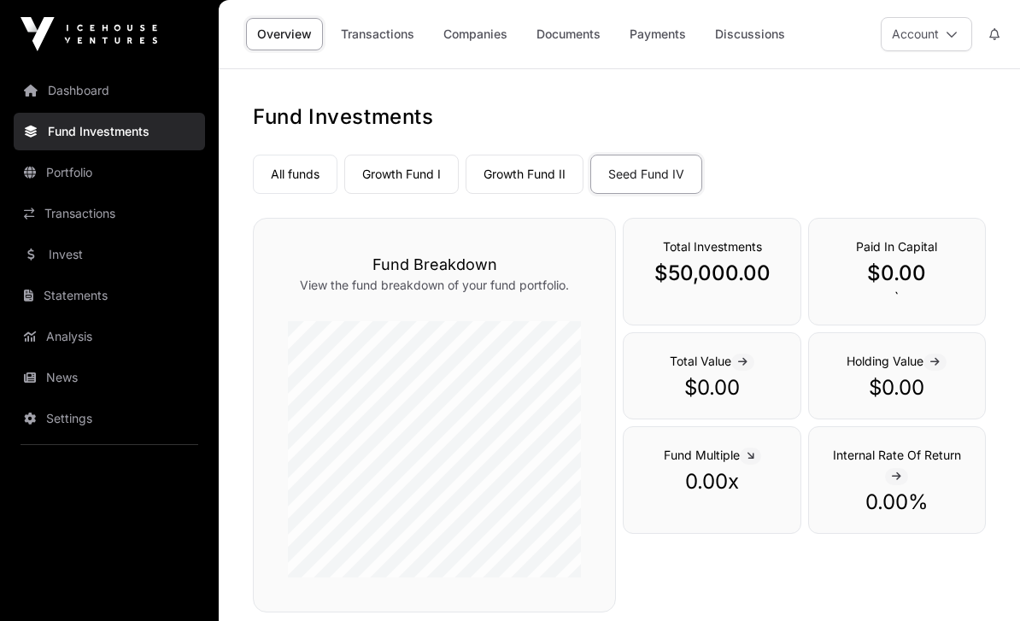
click at [653, 50] on link "Payments" at bounding box center [658, 34] width 79 height 32
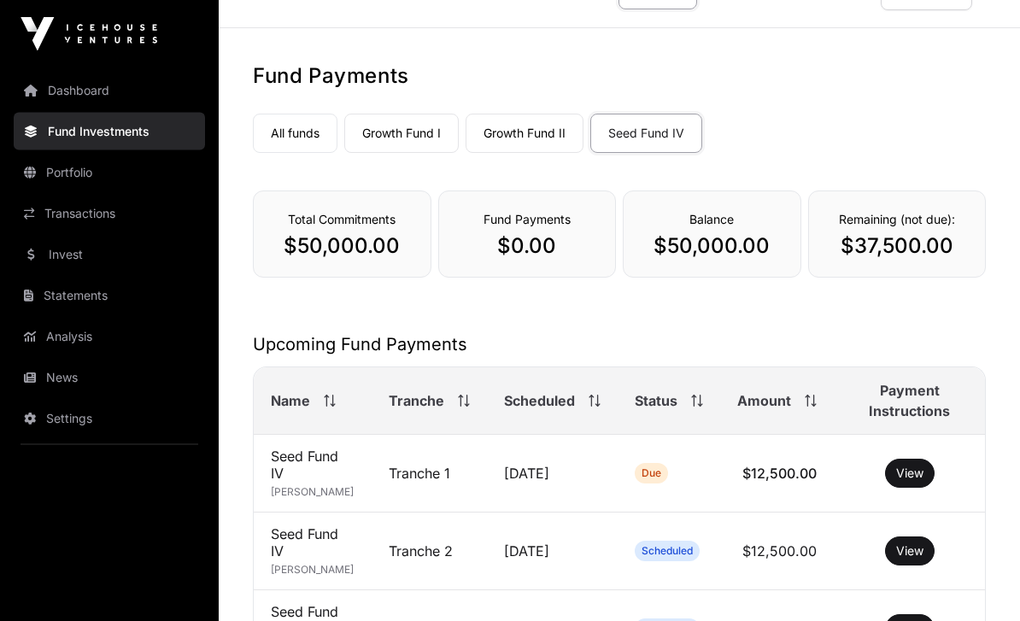
scroll to position [130, 0]
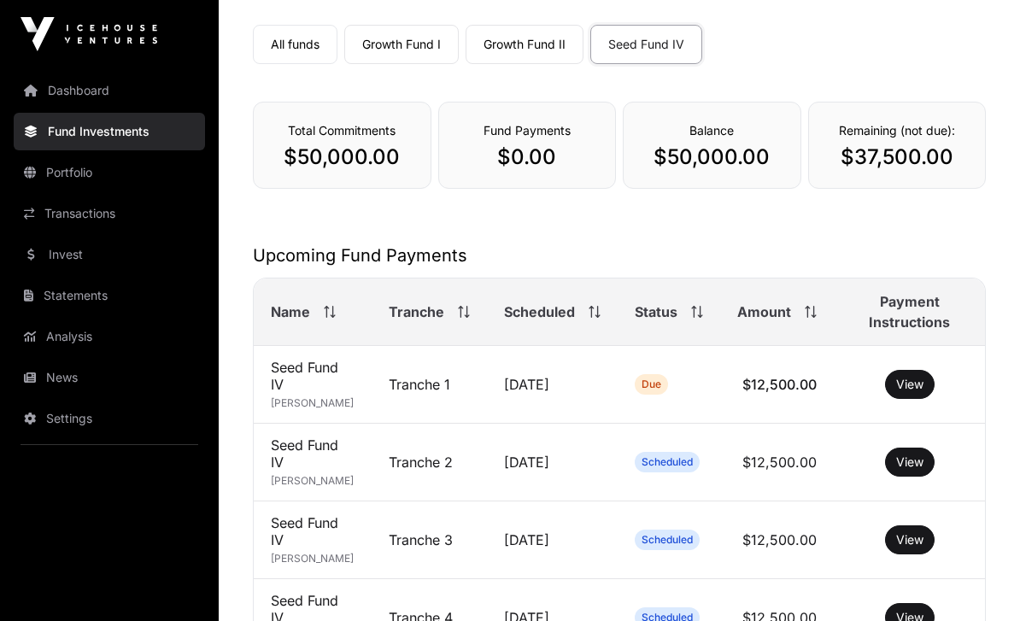
click at [45, 182] on link "Portfolio" at bounding box center [109, 173] width 191 height 38
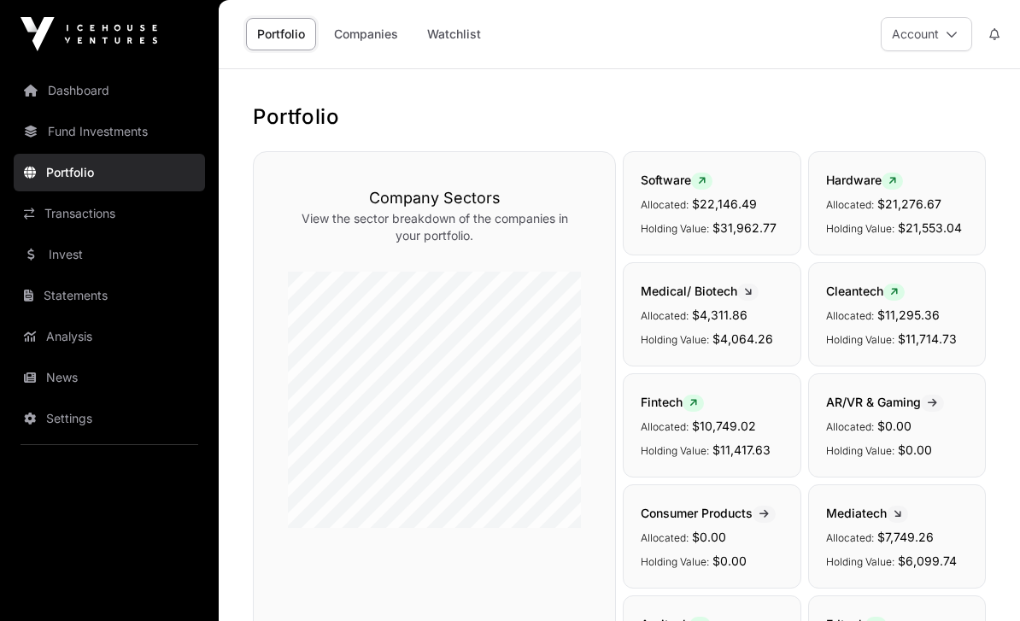
click at [55, 132] on link "Fund Investments" at bounding box center [109, 132] width 191 height 38
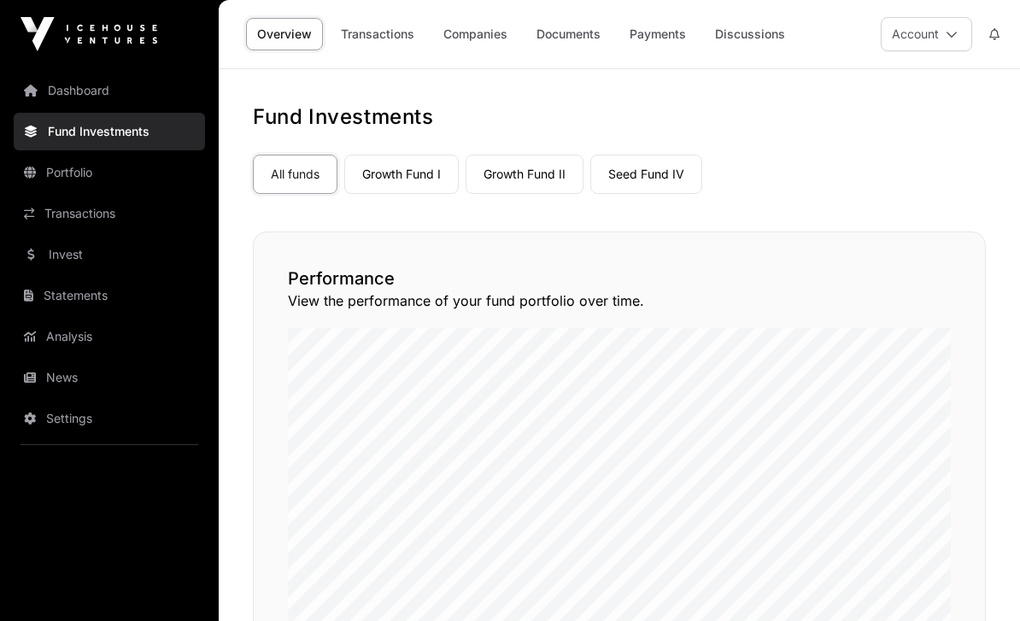
click at [38, 256] on link "Invest" at bounding box center [109, 255] width 191 height 38
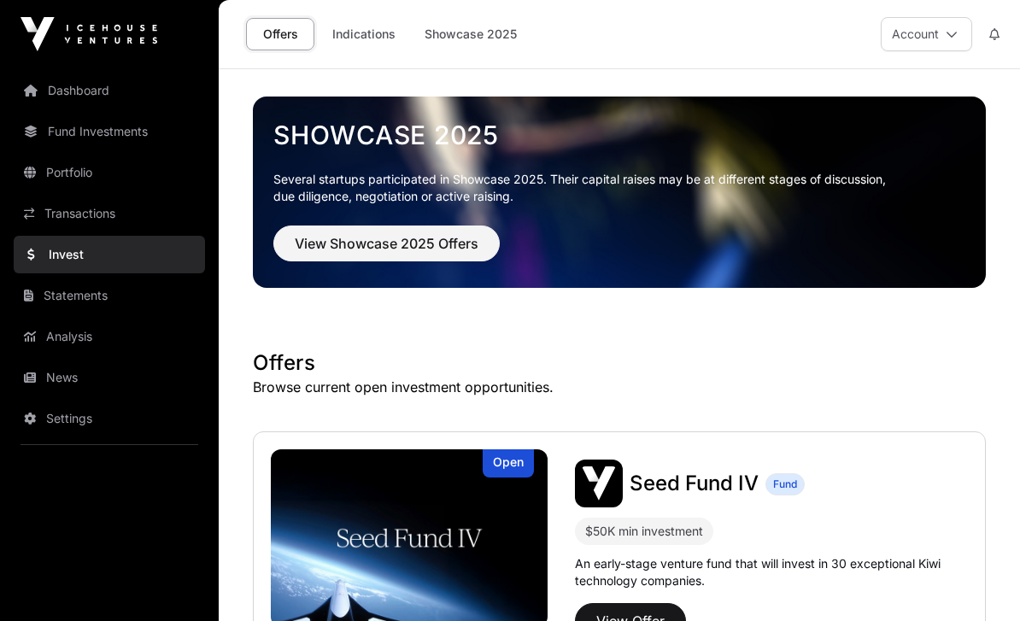
click at [45, 131] on link "Fund Investments" at bounding box center [109, 132] width 191 height 38
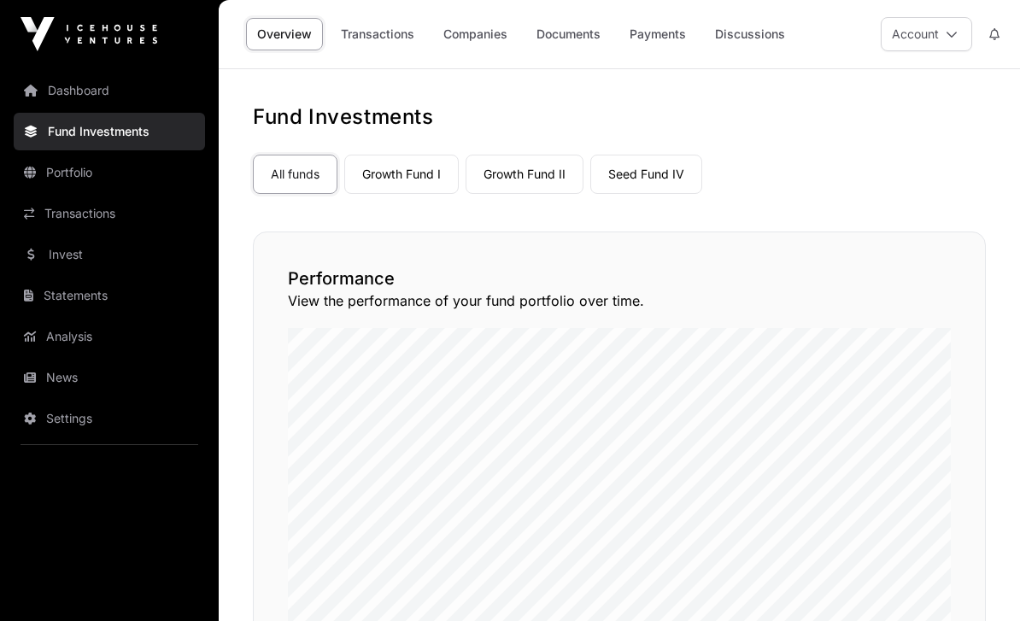
click at [356, 179] on link "Growth Fund I" at bounding box center [401, 174] width 115 height 39
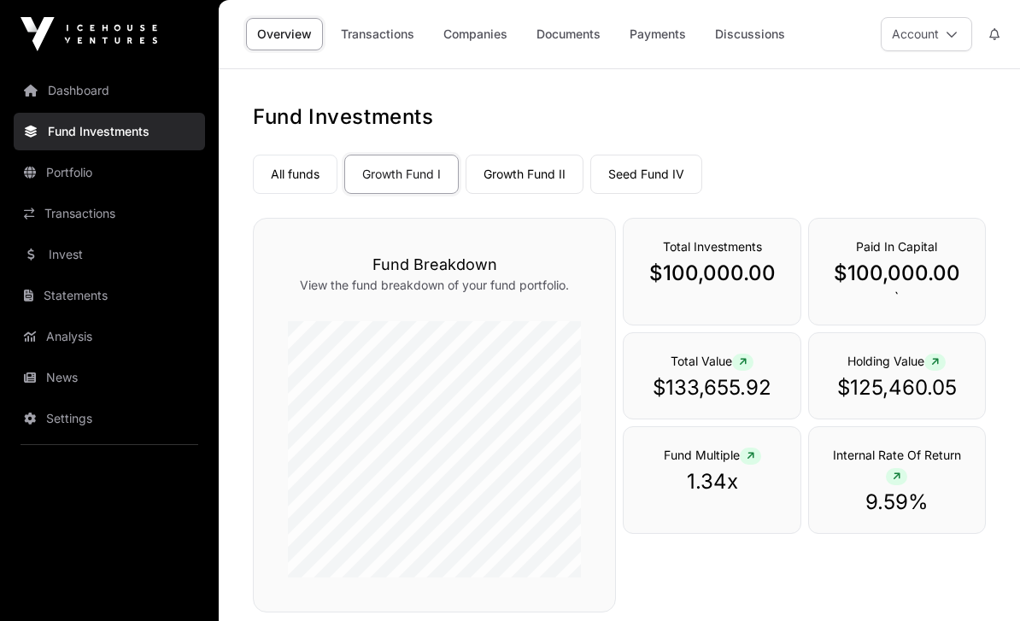
click at [501, 170] on link "Growth Fund II" at bounding box center [525, 174] width 118 height 39
click at [608, 173] on link "Seed Fund IV" at bounding box center [647, 174] width 112 height 39
